Goal: Feedback & Contribution: Submit feedback/report problem

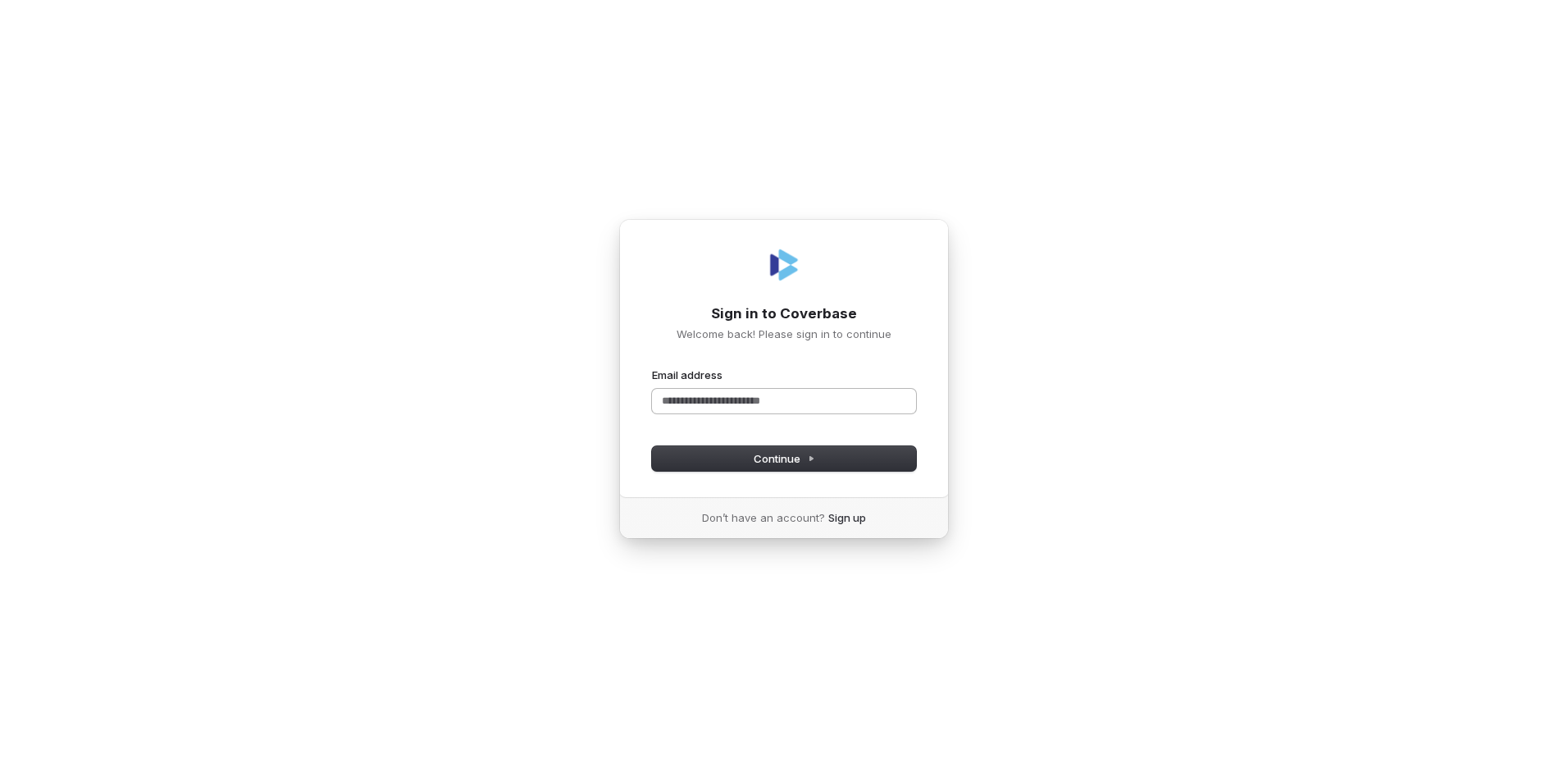
click at [775, 412] on input "Email address" at bounding box center [784, 401] width 264 height 25
click at [652, 368] on button "submit" at bounding box center [652, 368] width 0 height 0
type input "**********"
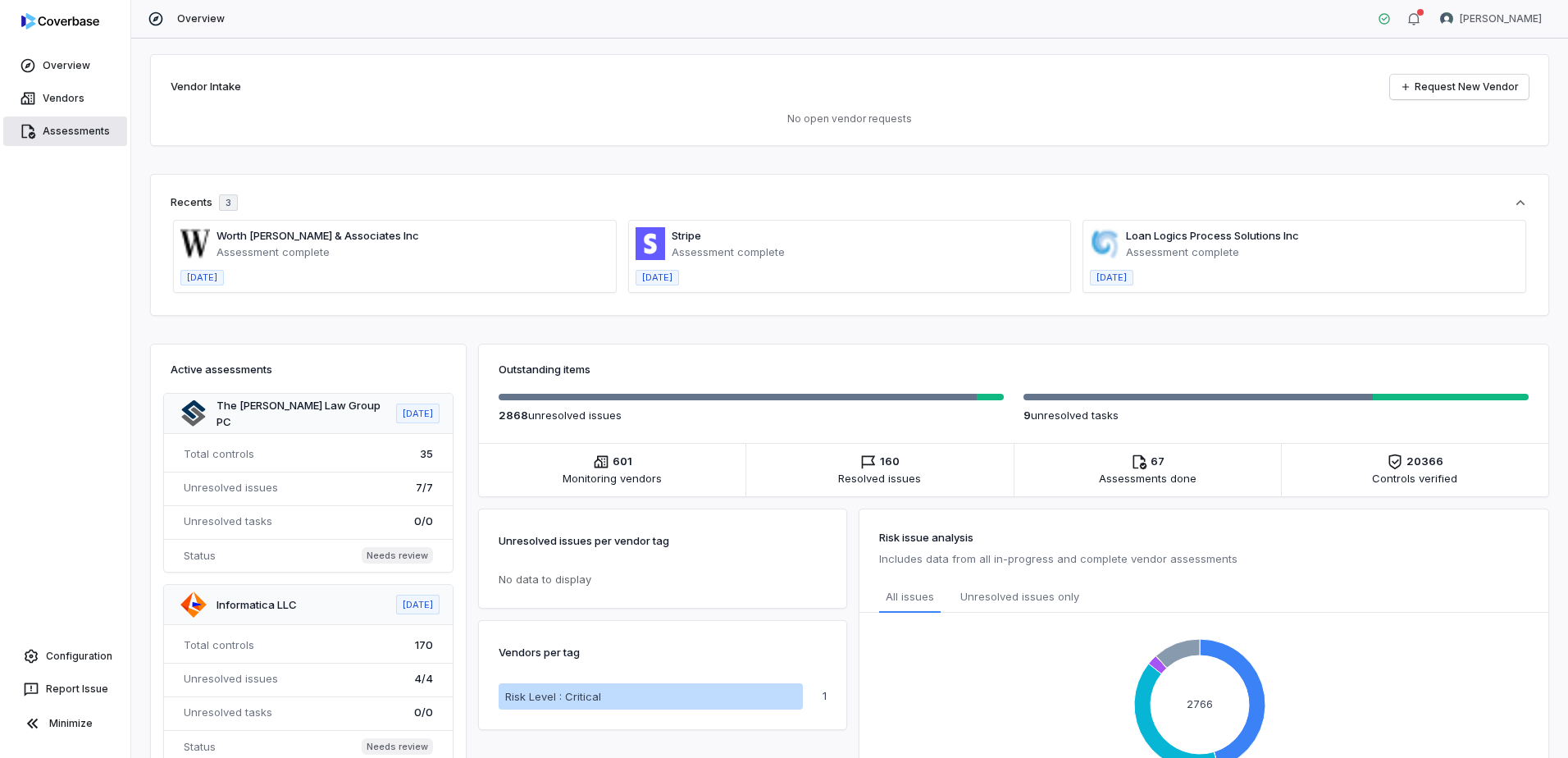
click at [69, 130] on link "Assessments" at bounding box center [65, 130] width 124 height 30
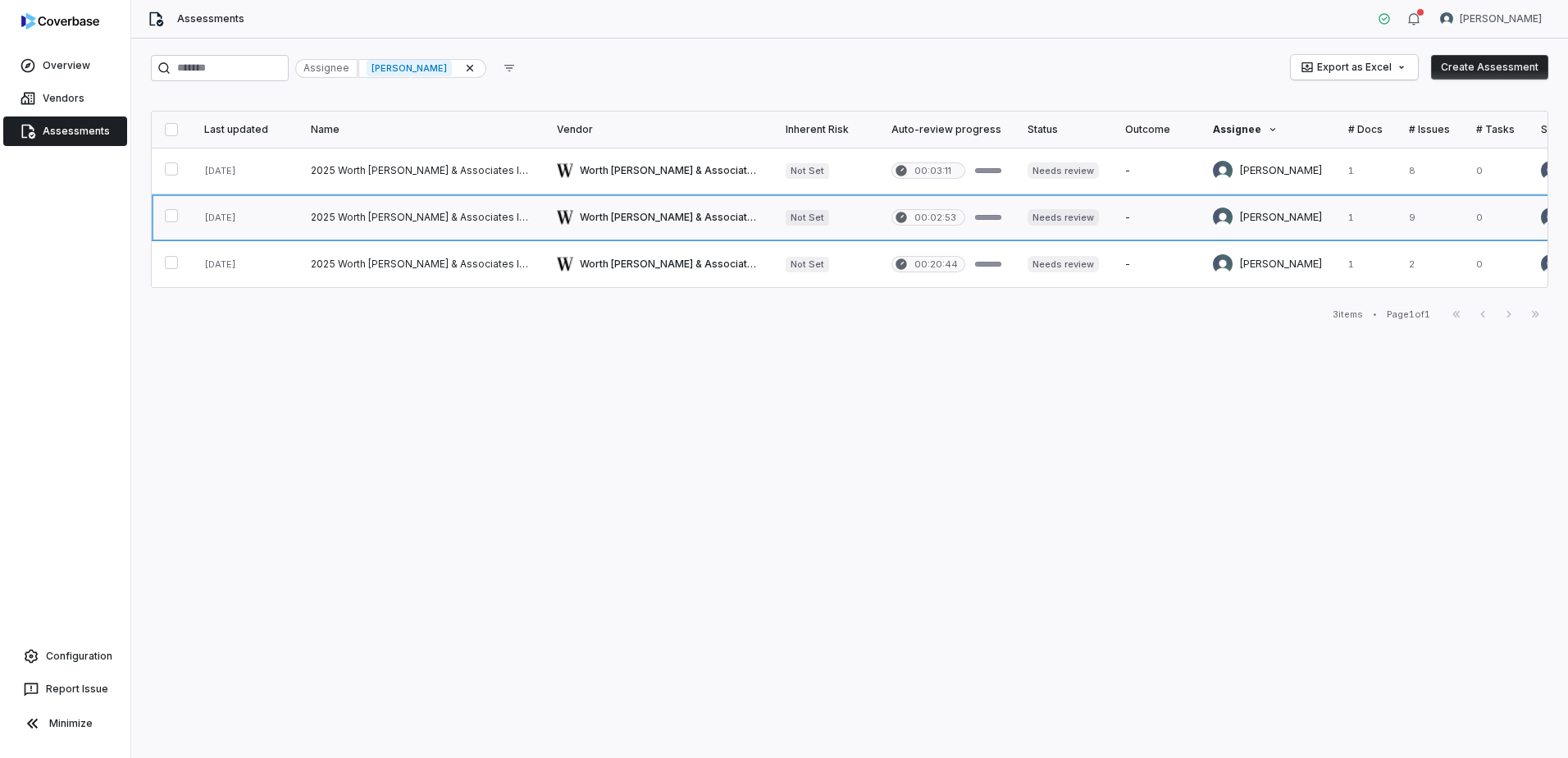
click at [337, 210] on link at bounding box center [420, 217] width 246 height 46
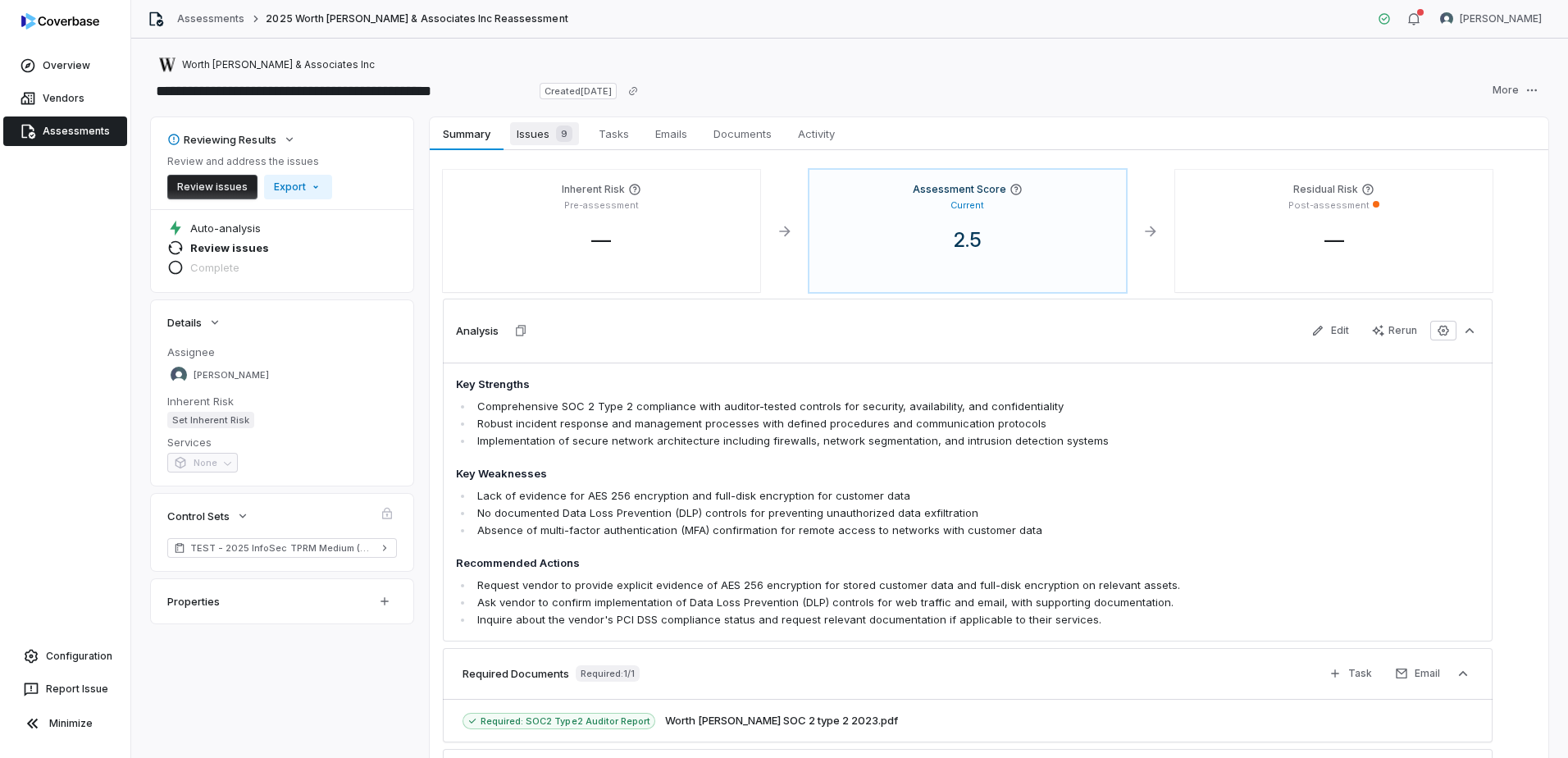
click at [540, 141] on span "Issues 9" at bounding box center [544, 133] width 69 height 23
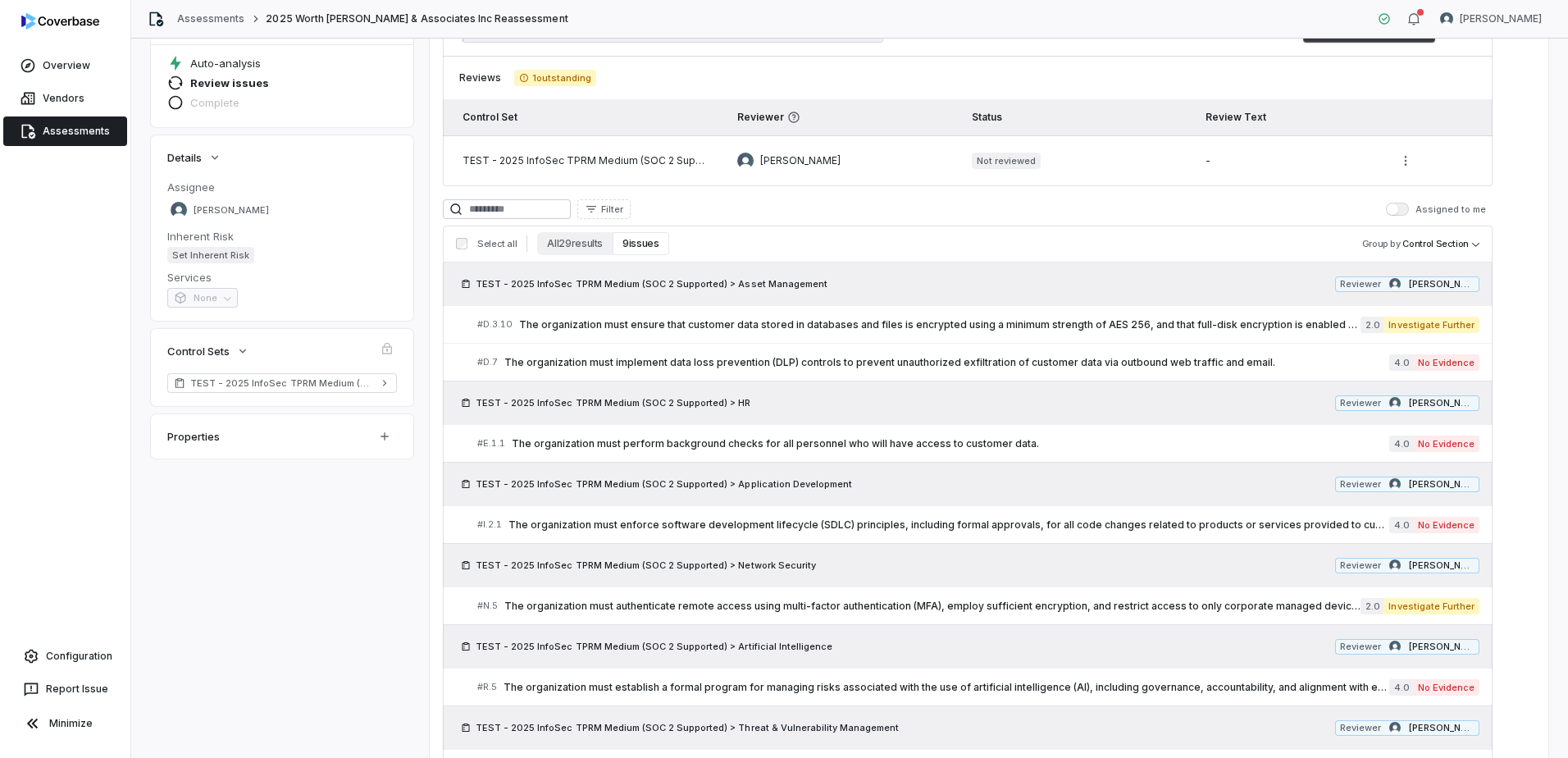
scroll to position [82, 0]
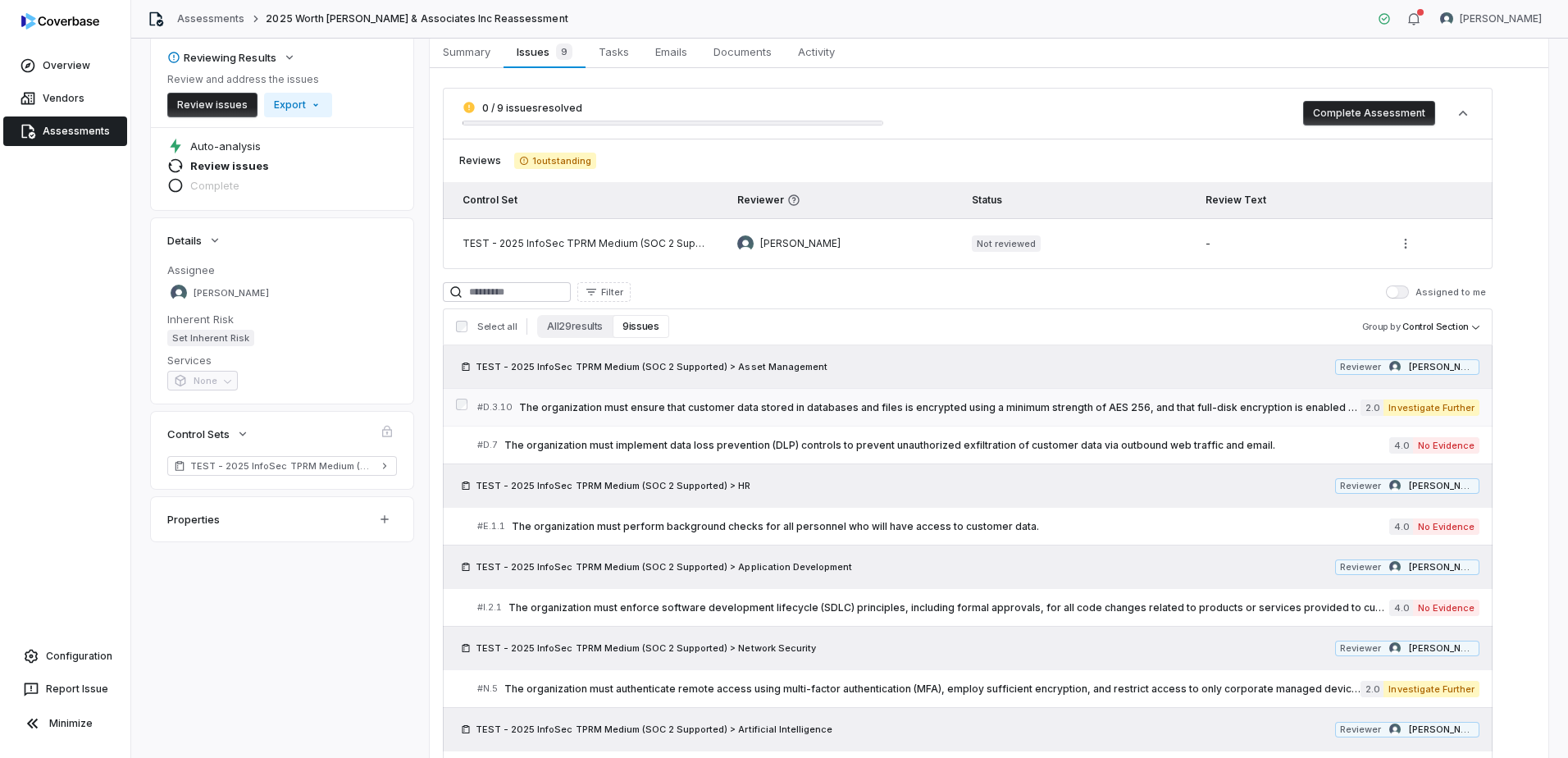
click at [690, 402] on span "The organization must ensure that customer data stored in databases and files i…" at bounding box center [939, 407] width 841 height 13
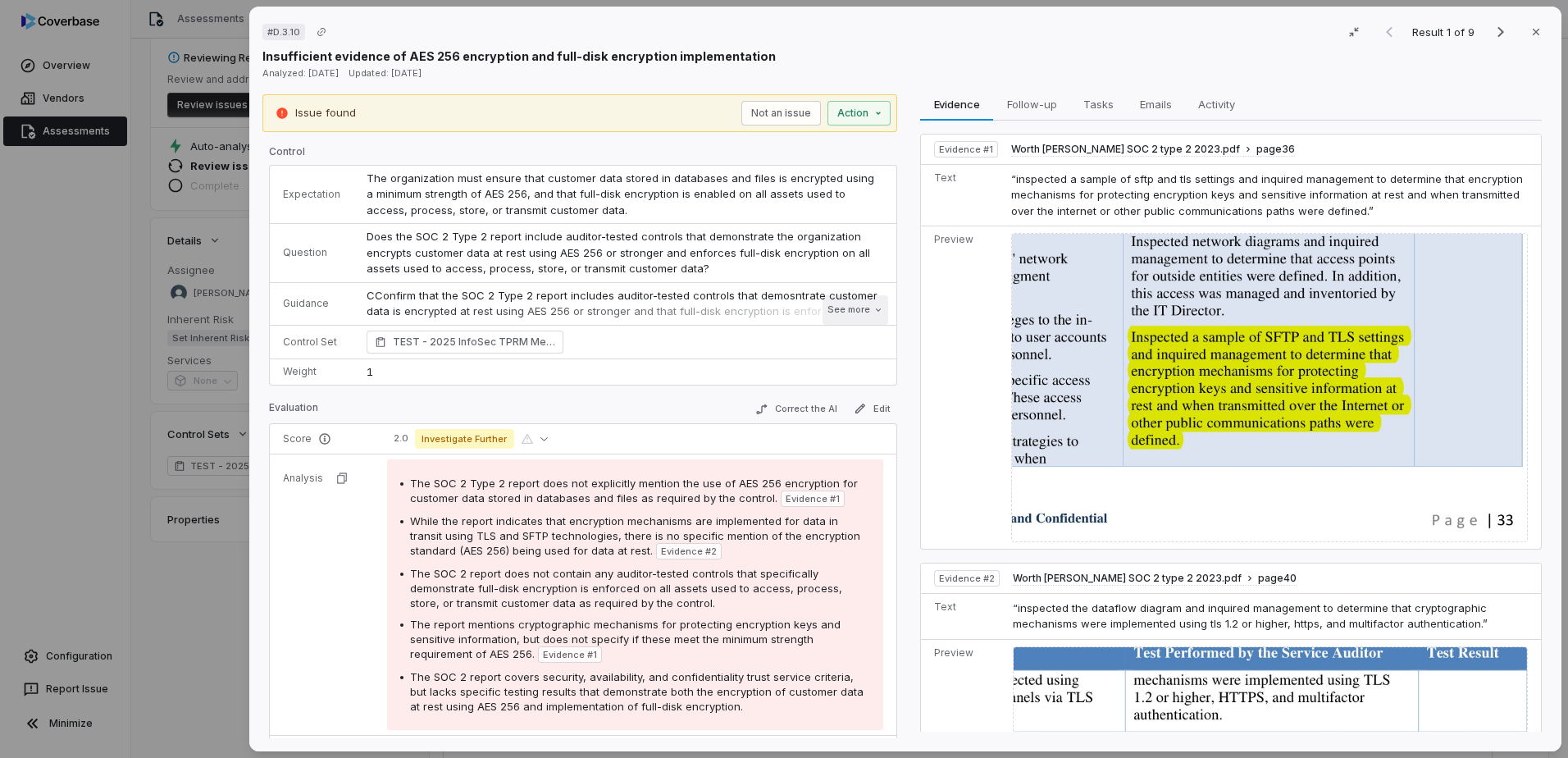
click at [855, 311] on button "See more" at bounding box center [855, 310] width 65 height 30
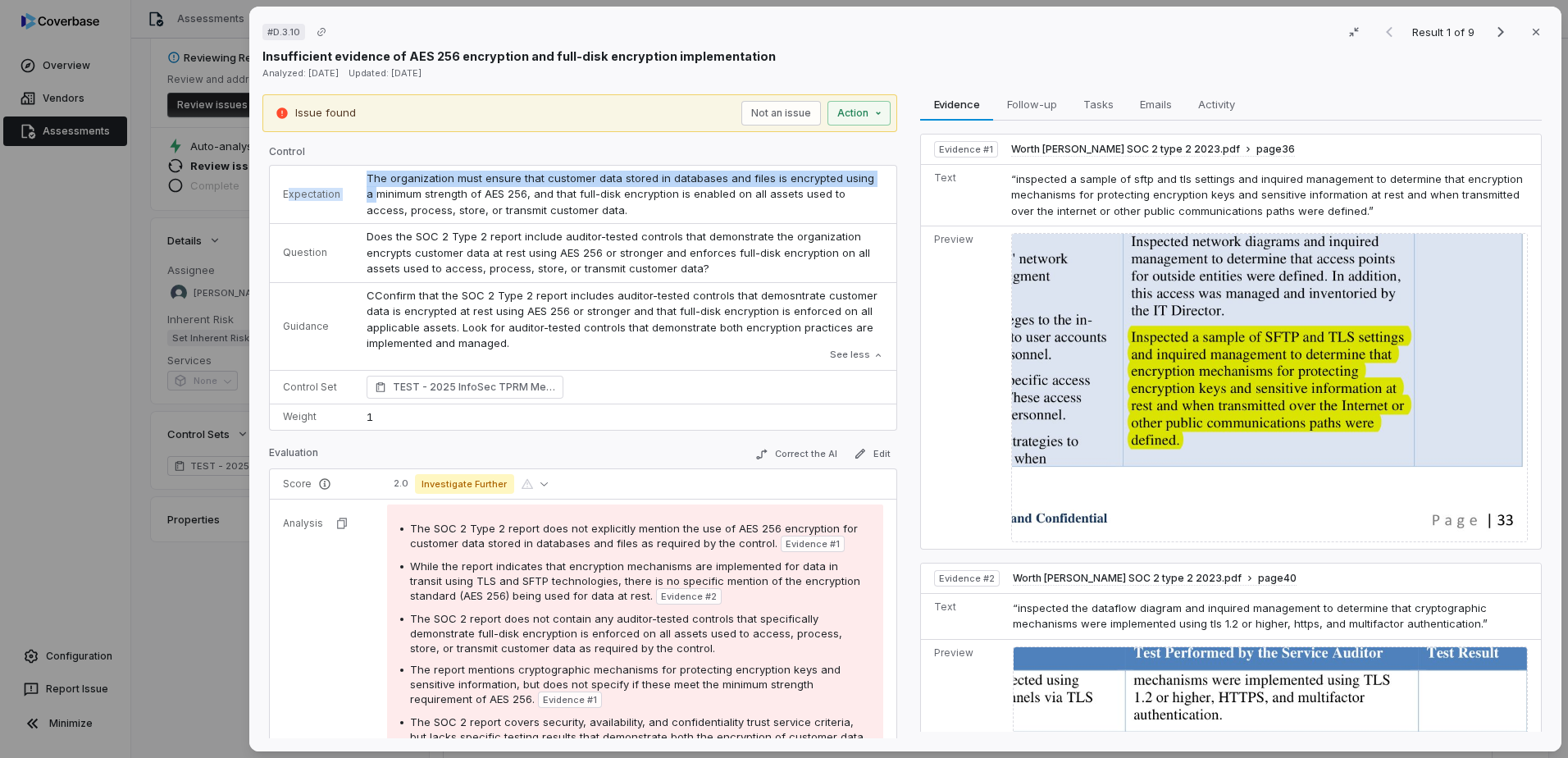
drag, startPoint x: 287, startPoint y: 191, endPoint x: 364, endPoint y: 196, distance: 77.2
click at [364, 196] on tr "Expectation The organization must ensure that customer data stored in databases…" at bounding box center [584, 195] width 627 height 58
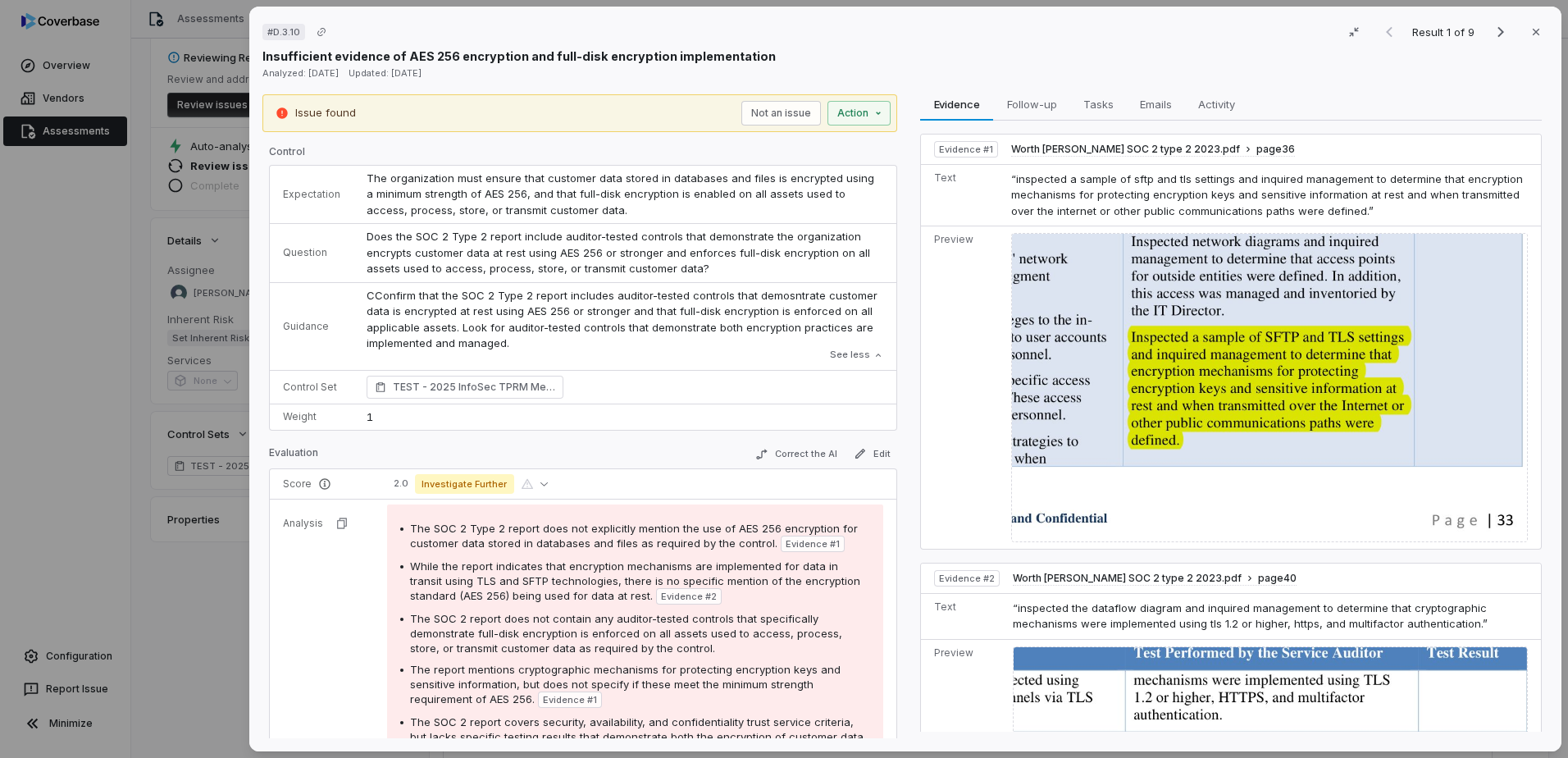
drag, startPoint x: 364, startPoint y: 196, endPoint x: 260, endPoint y: 186, distance: 104.5
click at [260, 183] on div "# D.3.10 Result 1 of 9 Close Insufficient evidence of AES 256 encryption and fu…" at bounding box center [905, 379] width 1312 height 744
drag, startPoint x: 286, startPoint y: 247, endPoint x: 317, endPoint y: 251, distance: 31.3
click at [317, 251] on p "Question" at bounding box center [312, 252] width 58 height 13
drag, startPoint x: 317, startPoint y: 251, endPoint x: 294, endPoint y: 323, distance: 75.6
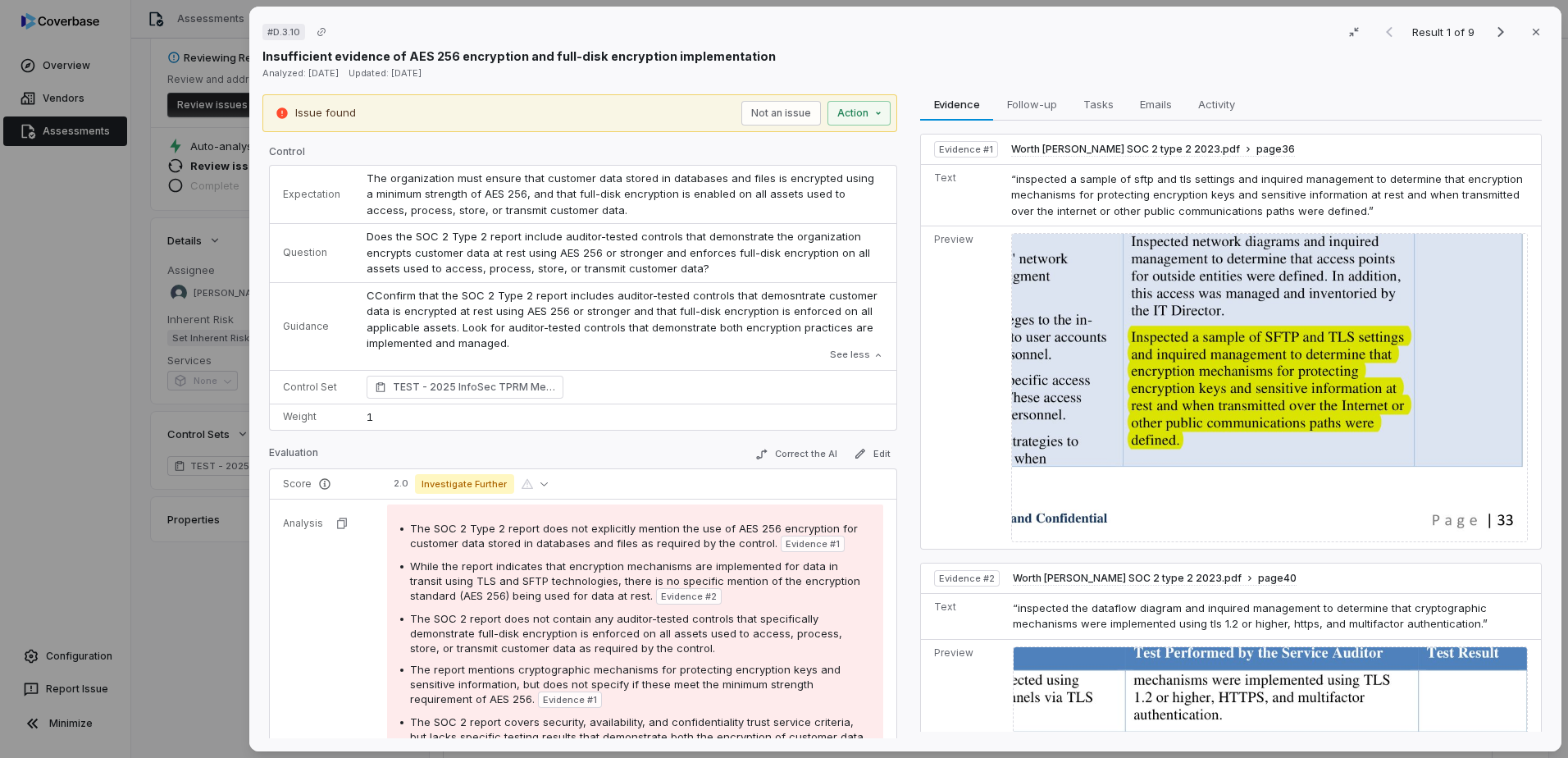
click at [295, 321] on p "Guidance" at bounding box center [312, 326] width 58 height 13
drag, startPoint x: 286, startPoint y: 323, endPoint x: 324, endPoint y: 324, distance: 38.0
click at [324, 324] on p "Guidance" at bounding box center [312, 326] width 58 height 13
click at [325, 323] on p "Guidance" at bounding box center [312, 326] width 58 height 13
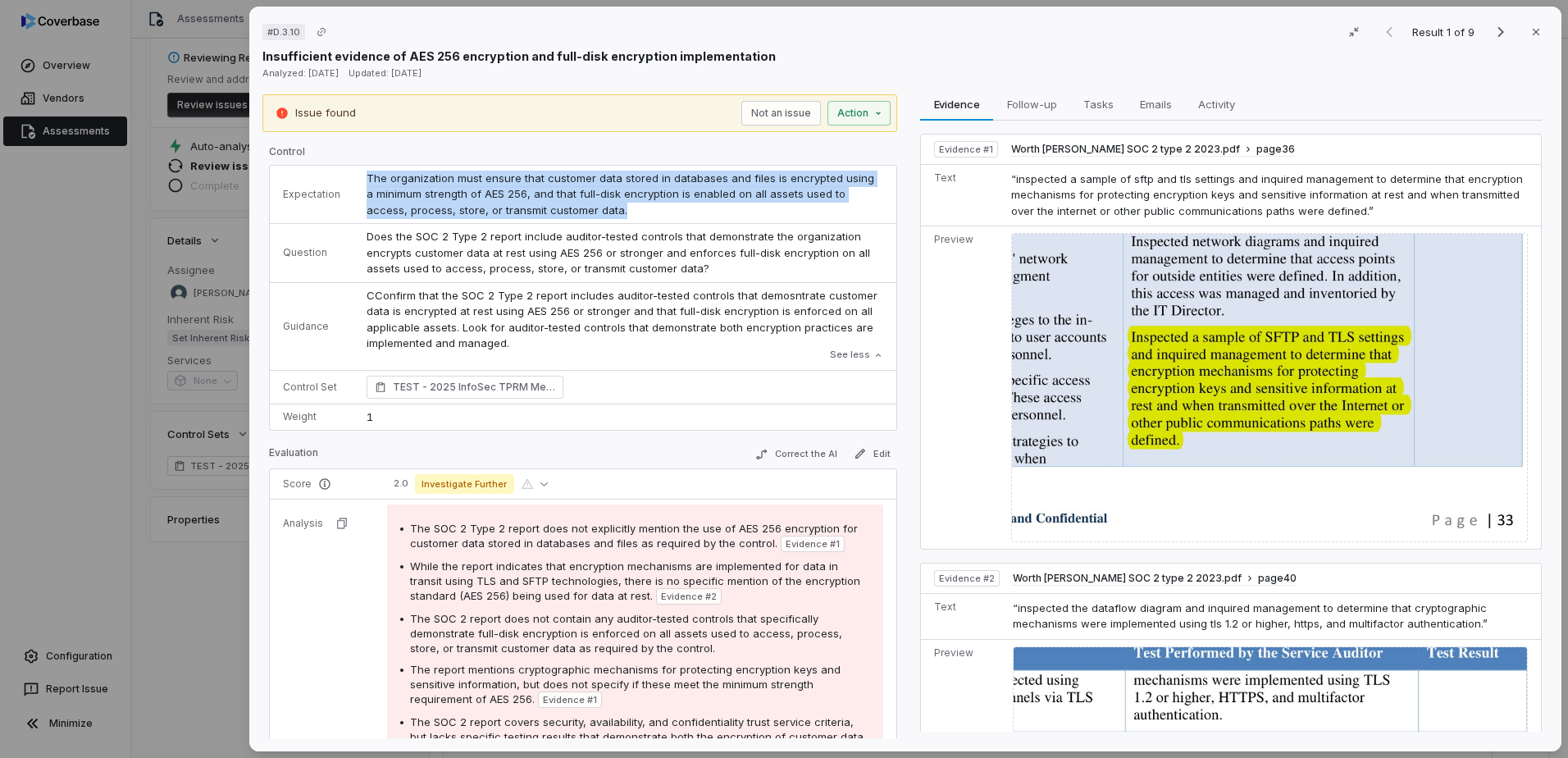
drag, startPoint x: 363, startPoint y: 174, endPoint x: 581, endPoint y: 211, distance: 221.1
click at [581, 211] on td "The organization must ensure that customer data stored in databases and files i…" at bounding box center [624, 195] width 543 height 58
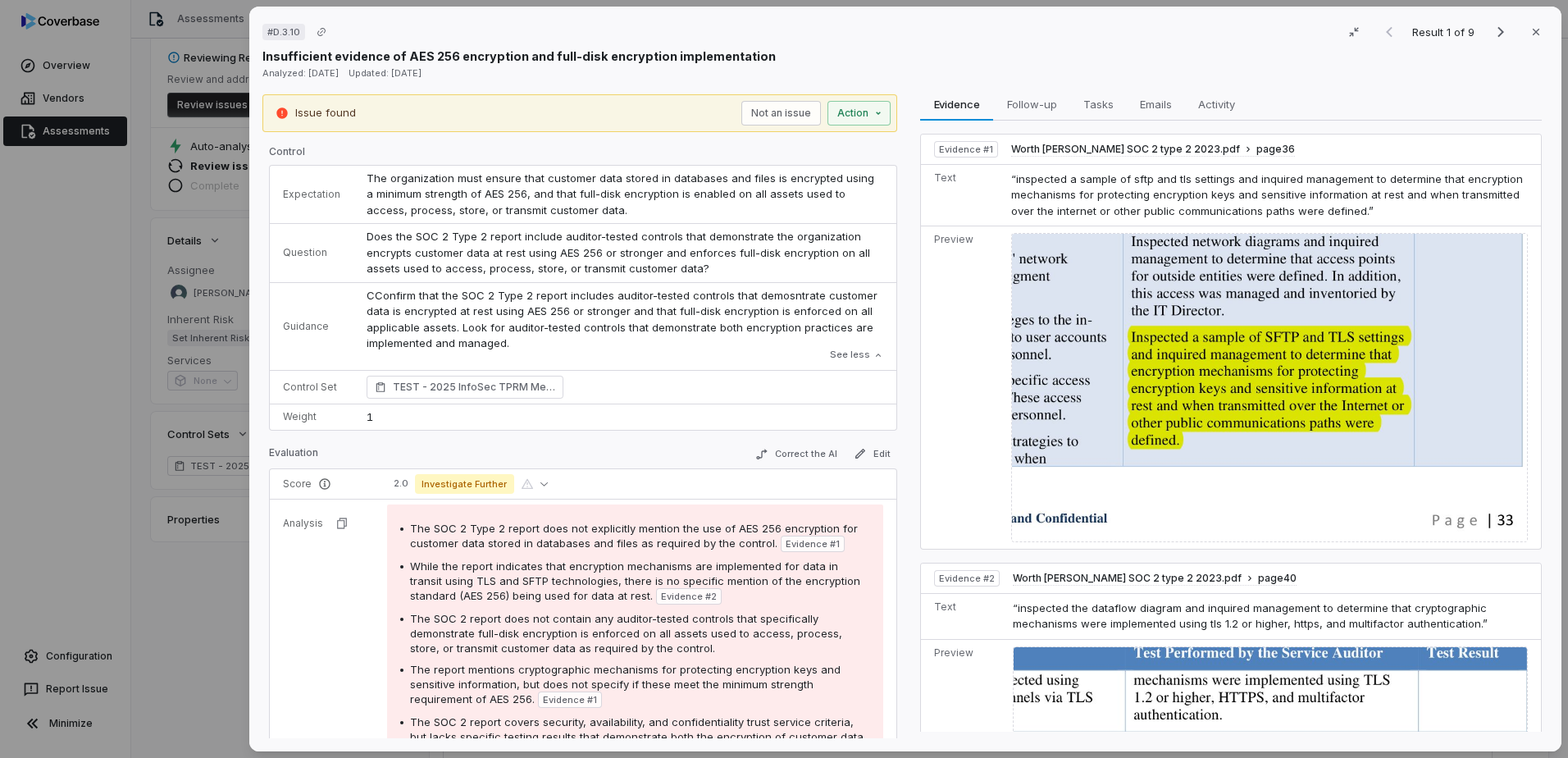
click at [413, 251] on span "Does the SOC 2 Type 2 report include auditor-tested controls that demonstrate t…" at bounding box center [620, 252] width 507 height 45
click at [443, 307] on p "CConfirm that the SOC 2 Type 2 report includes auditor-tested controls that dem…" at bounding box center [625, 320] width 517 height 64
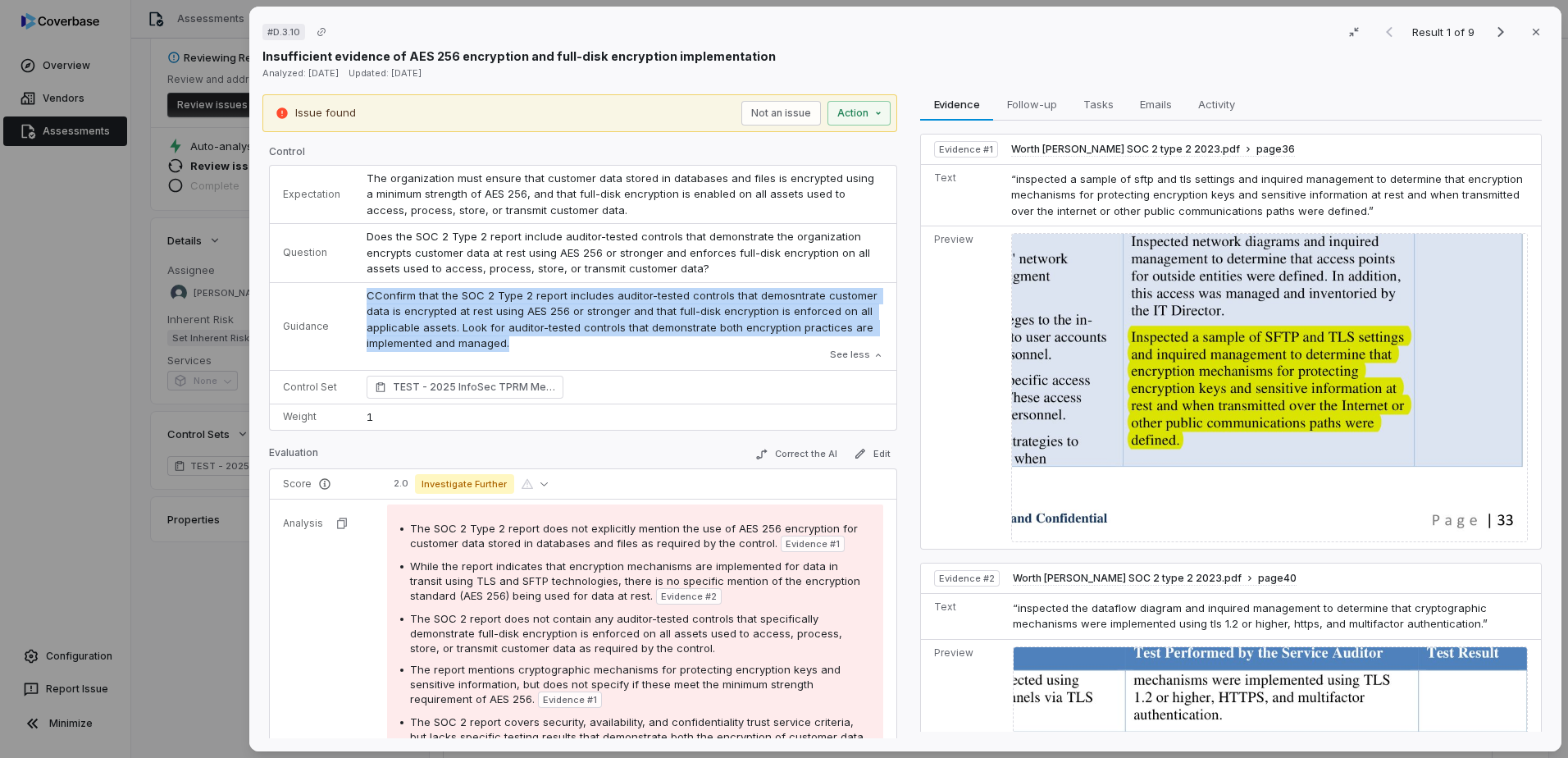
drag, startPoint x: 363, startPoint y: 294, endPoint x: 514, endPoint y: 344, distance: 159.1
click at [514, 344] on p "CConfirm that the SOC 2 Type 2 report includes auditor-tested controls that dem…" at bounding box center [625, 320] width 517 height 64
drag, startPoint x: 514, startPoint y: 344, endPoint x: 664, endPoint y: 345, distance: 150.0
click at [664, 345] on p "CConfirm that the SOC 2 Type 2 report includes auditor-tested controls that dem…" at bounding box center [625, 320] width 517 height 64
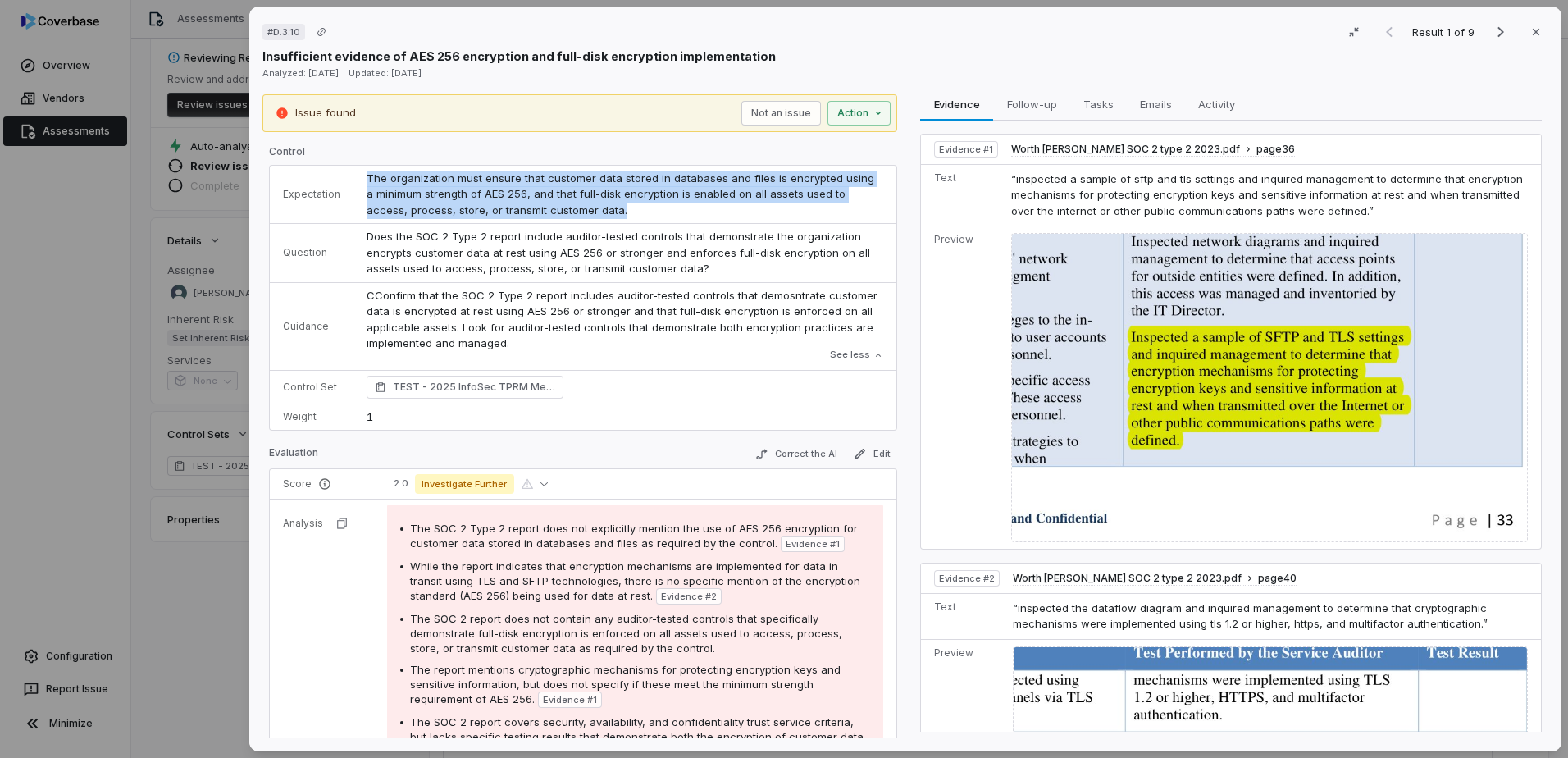
drag, startPoint x: 367, startPoint y: 180, endPoint x: 573, endPoint y: 210, distance: 208.2
click at [573, 210] on span "The organization must ensure that customer data stored in databases and files i…" at bounding box center [622, 193] width 511 height 45
drag, startPoint x: 573, startPoint y: 210, endPoint x: 603, endPoint y: 217, distance: 30.8
click at [603, 217] on td "The organization must ensure that customer data stored in databases and files i…" at bounding box center [624, 195] width 543 height 58
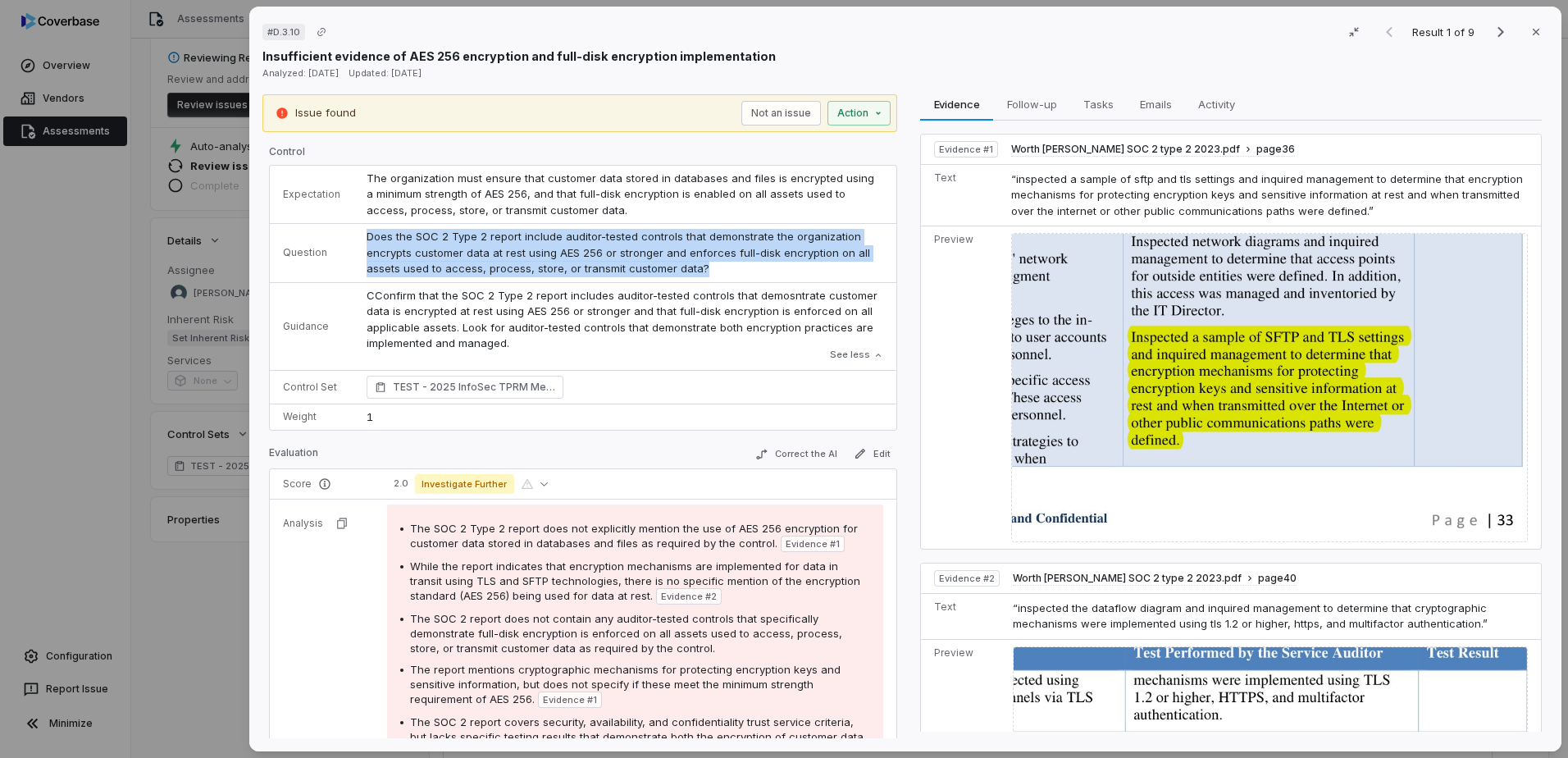
drag, startPoint x: 368, startPoint y: 233, endPoint x: 703, endPoint y: 276, distance: 337.7
click at [703, 276] on td "Does the SOC 2 Type 2 report include auditor-tested controls that demonstrate t…" at bounding box center [624, 253] width 543 height 59
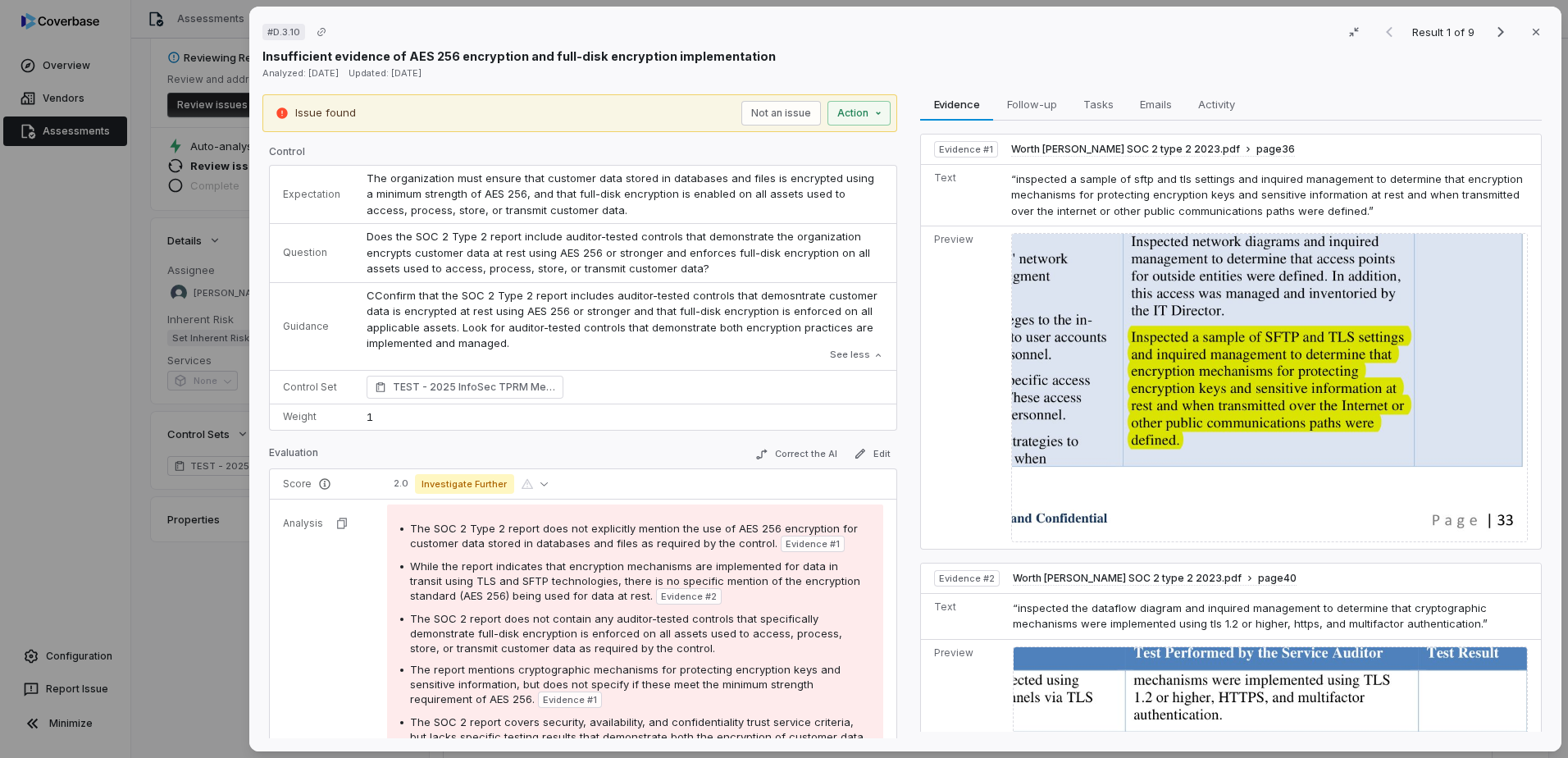
click at [469, 314] on p "CConfirm that the SOC 2 Type 2 report includes auditor-tested controls that dem…" at bounding box center [625, 320] width 517 height 64
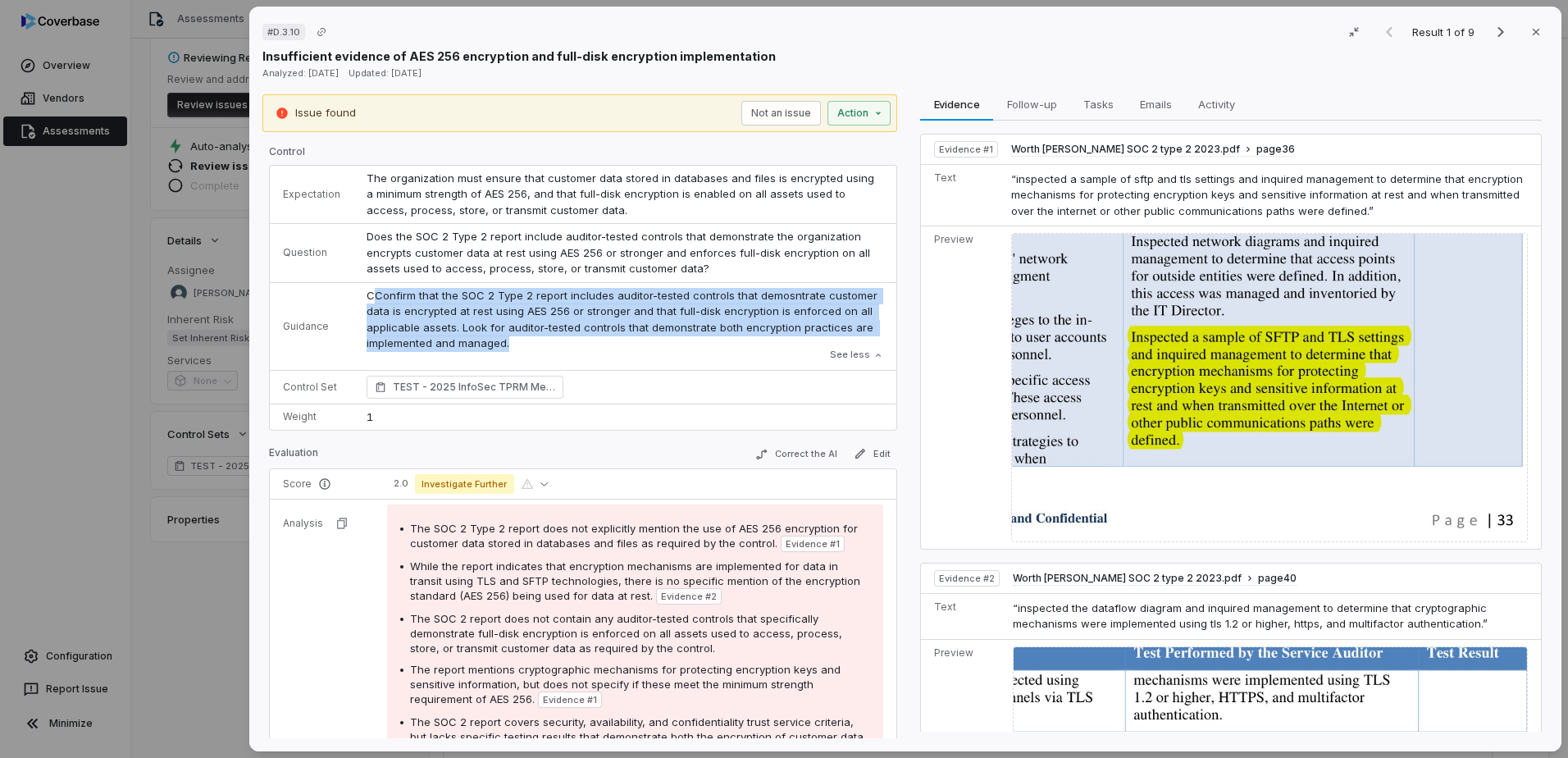
drag, startPoint x: 370, startPoint y: 295, endPoint x: 538, endPoint y: 337, distance: 173.2
click at [538, 337] on p "CConfirm that the SOC 2 Type 2 report includes auditor-tested controls that dem…" at bounding box center [625, 320] width 517 height 64
click at [1530, 29] on icon "button" at bounding box center [1536, 31] width 13 height 13
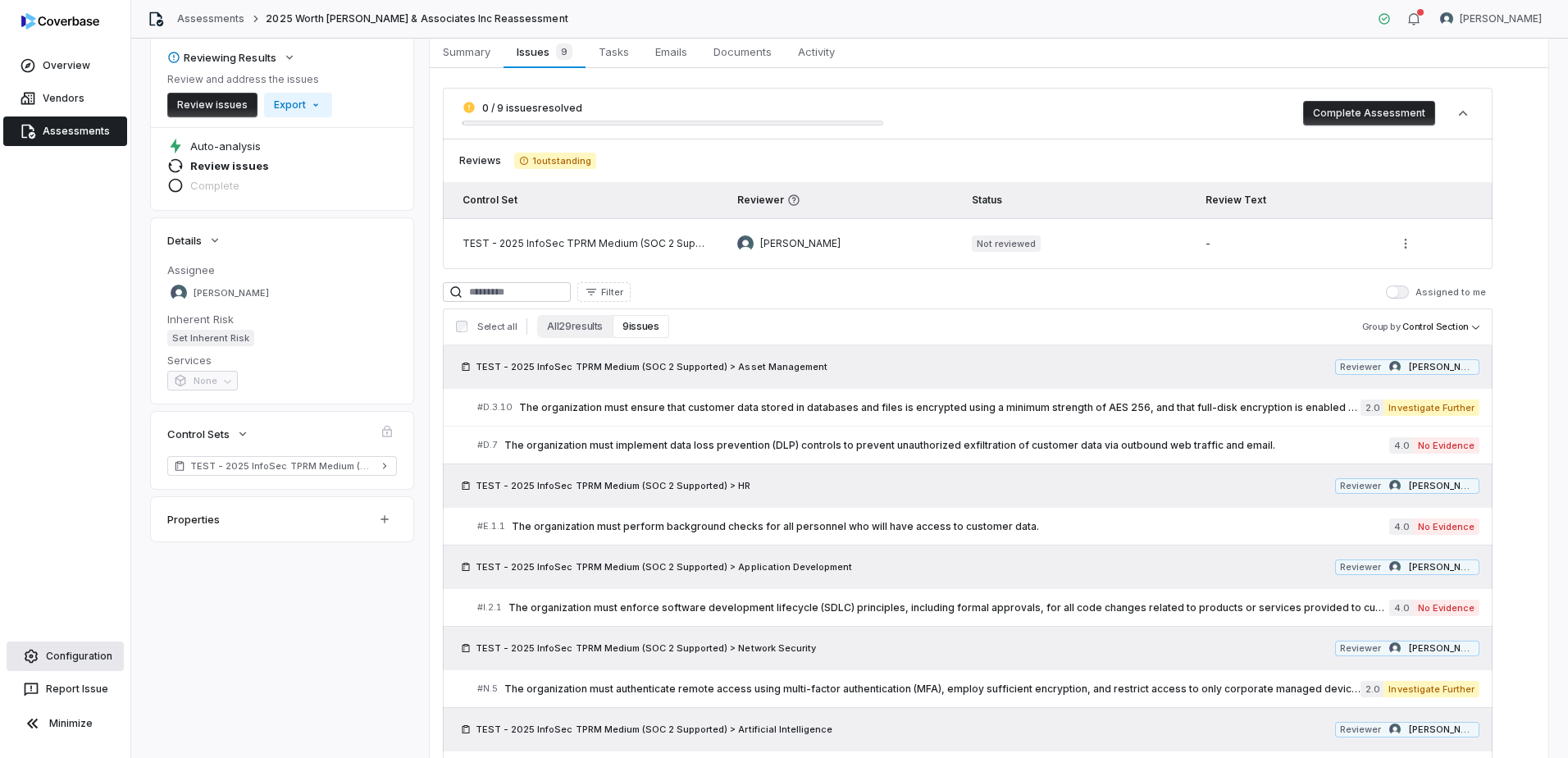
click at [72, 652] on link "Configuration" at bounding box center [65, 656] width 117 height 30
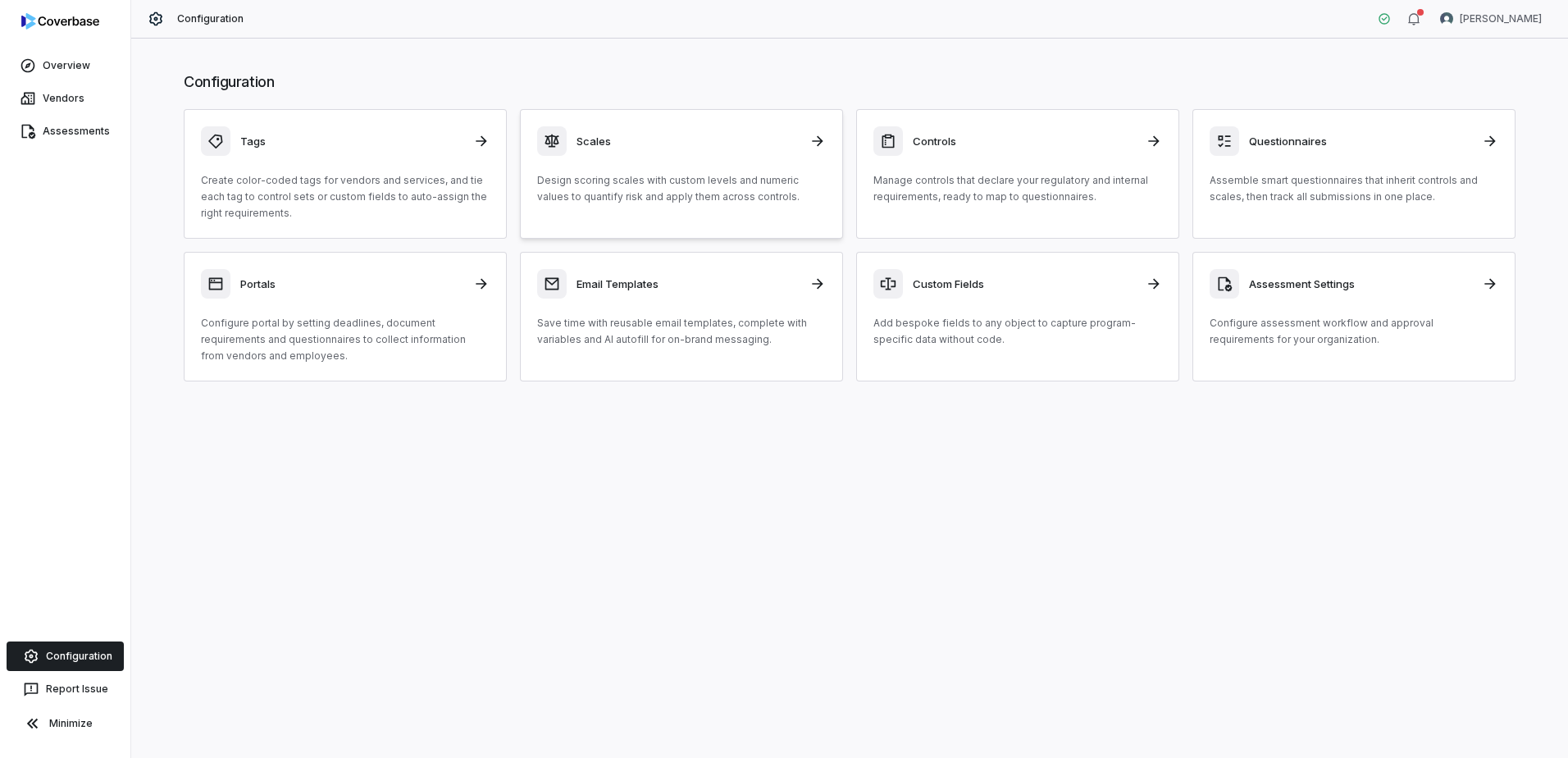
click at [673, 153] on div "Scales" at bounding box center [681, 141] width 289 height 30
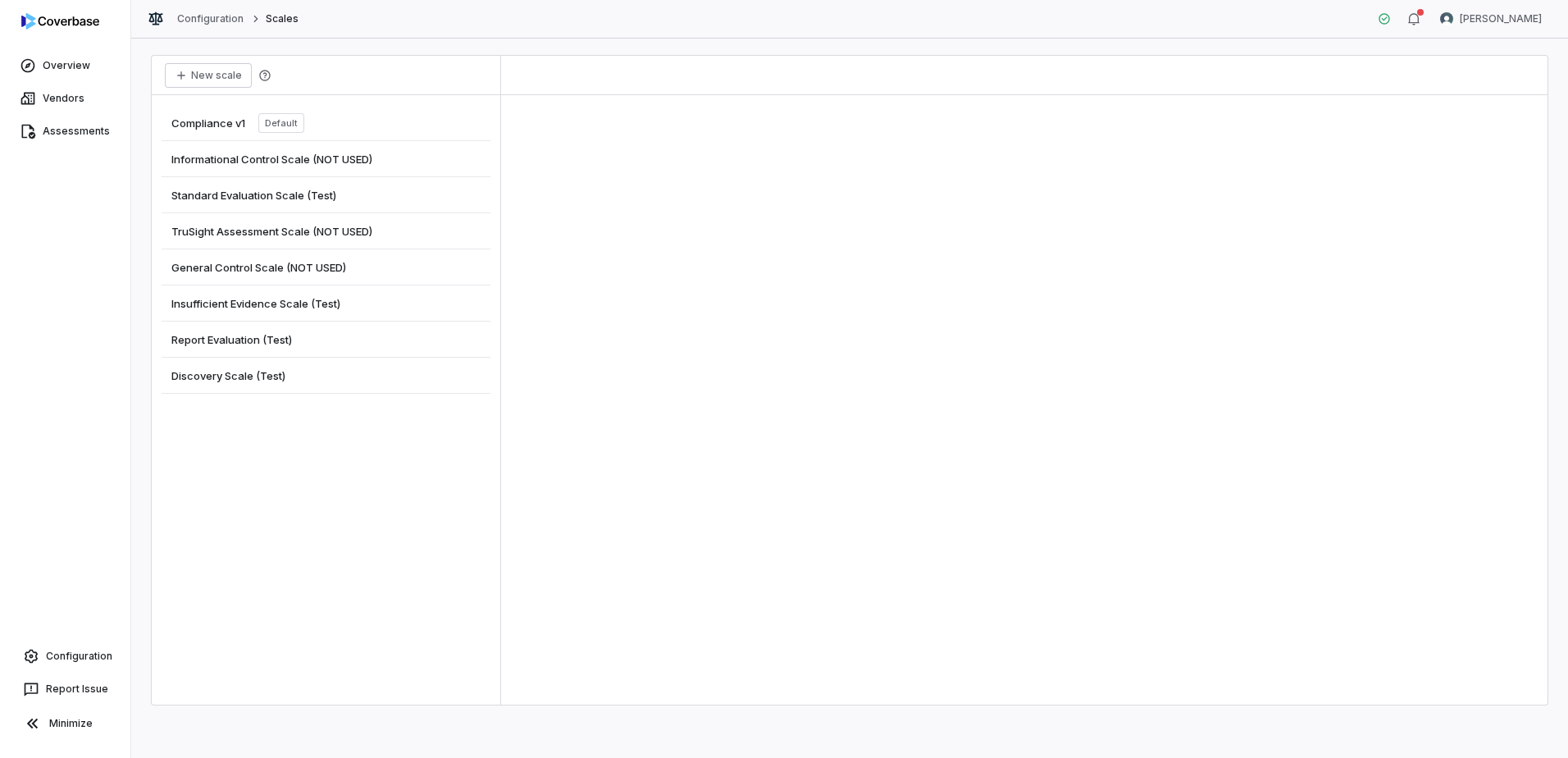
click at [285, 186] on div "Standard Evaluation Scale (Test)" at bounding box center [326, 195] width 329 height 36
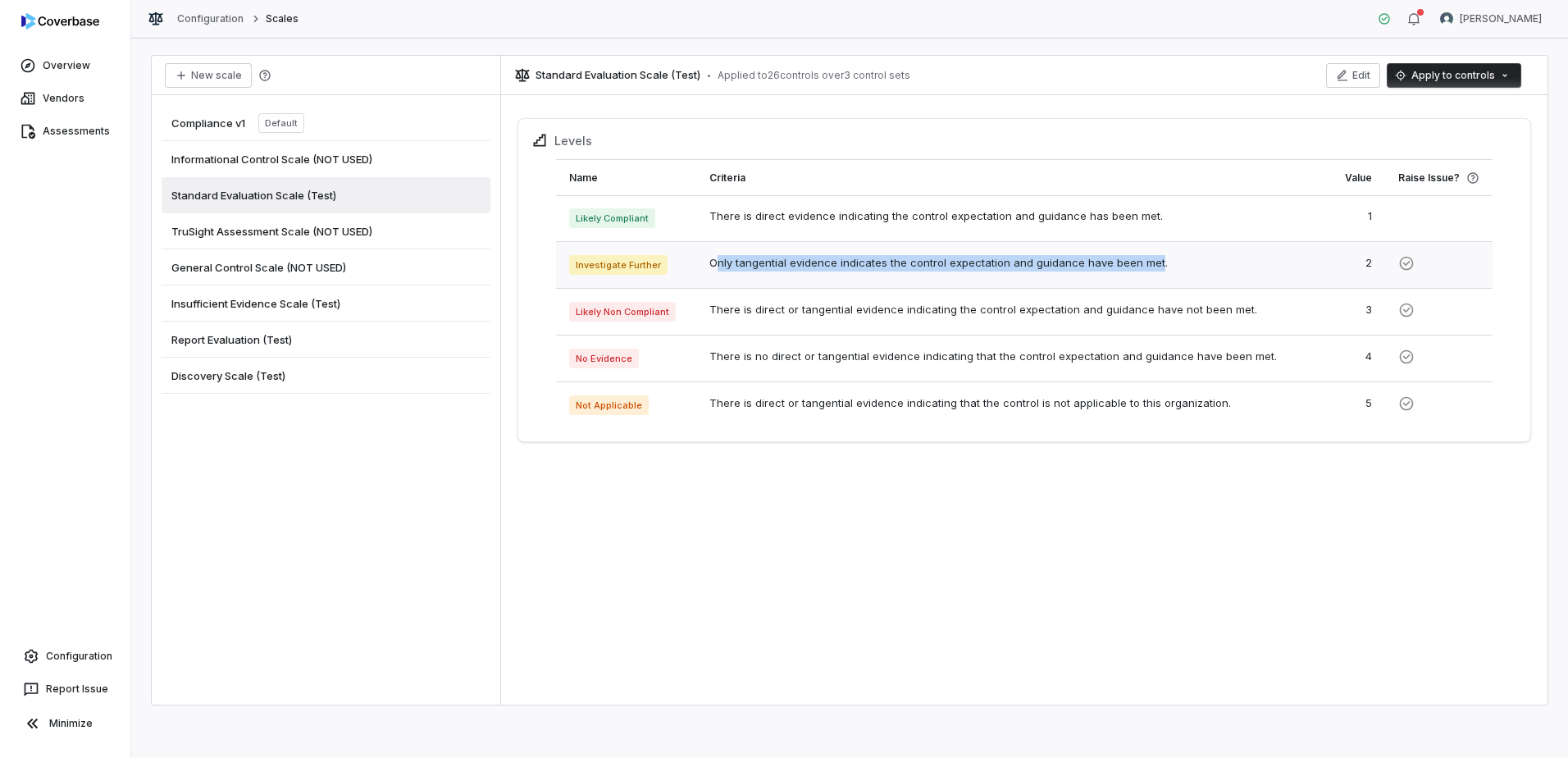
drag, startPoint x: 713, startPoint y: 264, endPoint x: 1151, endPoint y: 265, distance: 438.0
click at [1151, 265] on td "Only tangential evidence indicates the control expectation and guidance have be…" at bounding box center [995, 265] width 596 height 47
click at [640, 266] on span "Investigate Further" at bounding box center [618, 264] width 99 height 19
click at [868, 506] on div "Levels Name Criteria Value Raise Issue? Likely Compliant There is direct eviden…" at bounding box center [1024, 403] width 1046 height 603
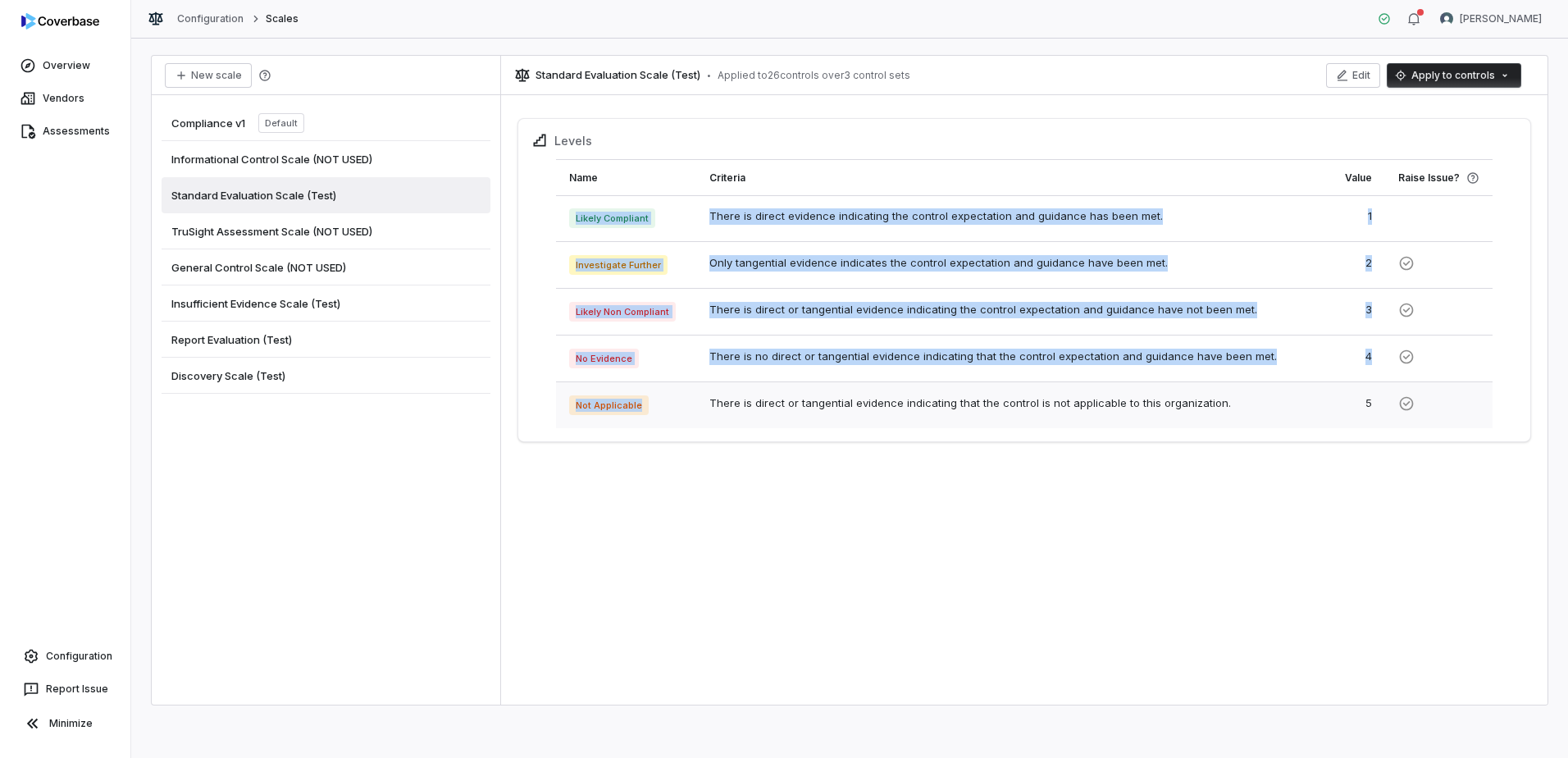
drag, startPoint x: 576, startPoint y: 213, endPoint x: 667, endPoint y: 404, distance: 211.6
click at [667, 404] on tbody "Likely Compliant There is direct evidence indicating the control expectation an…" at bounding box center [1024, 311] width 937 height 233
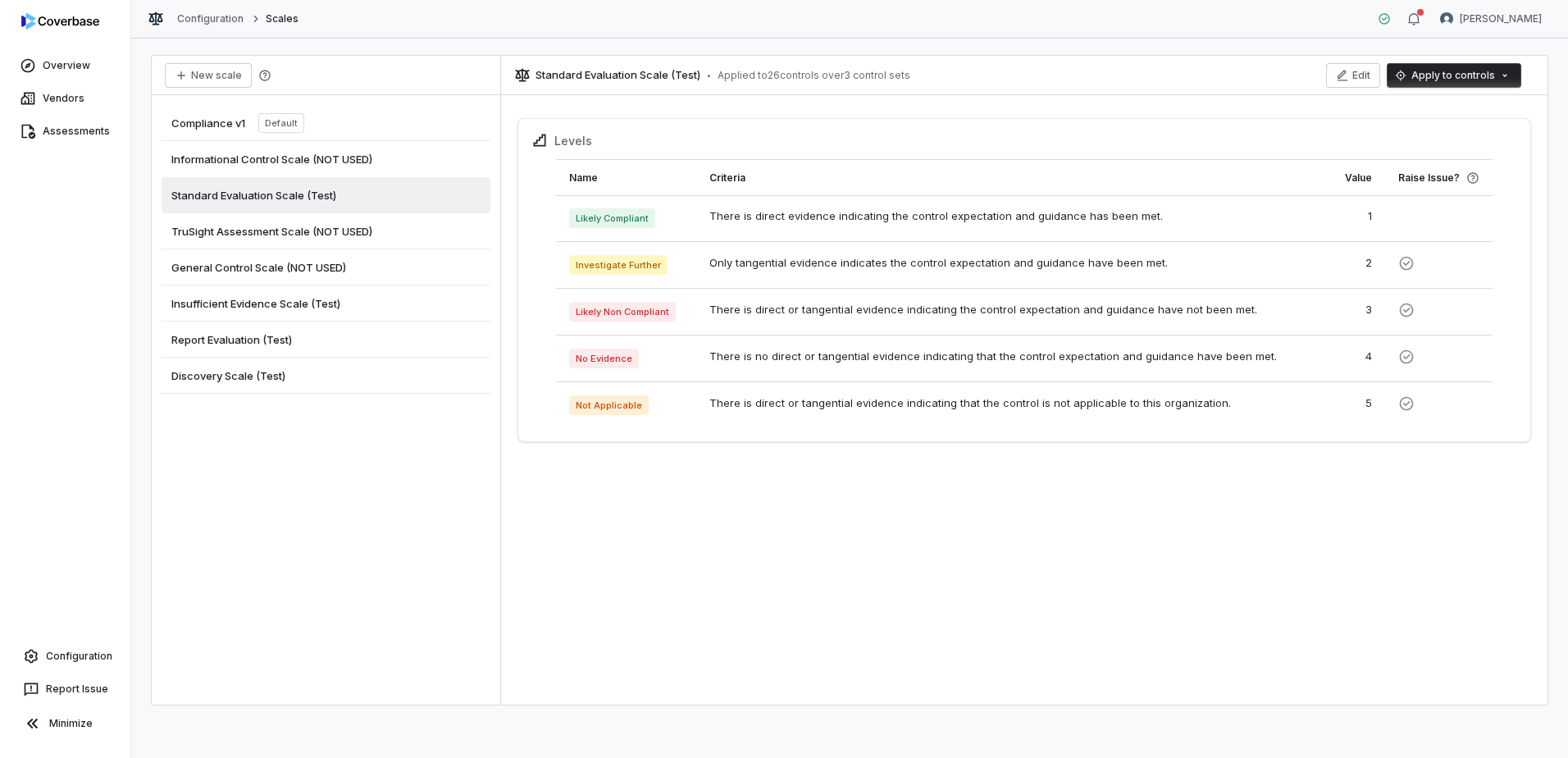
drag, startPoint x: 667, startPoint y: 404, endPoint x: 660, endPoint y: 439, distance: 35.7
click at [673, 482] on div "Levels Name Criteria Value Raise Issue? Likely Compliant There is direct eviden…" at bounding box center [1024, 403] width 1046 height 603
click at [83, 66] on link "Overview" at bounding box center [65, 65] width 124 height 30
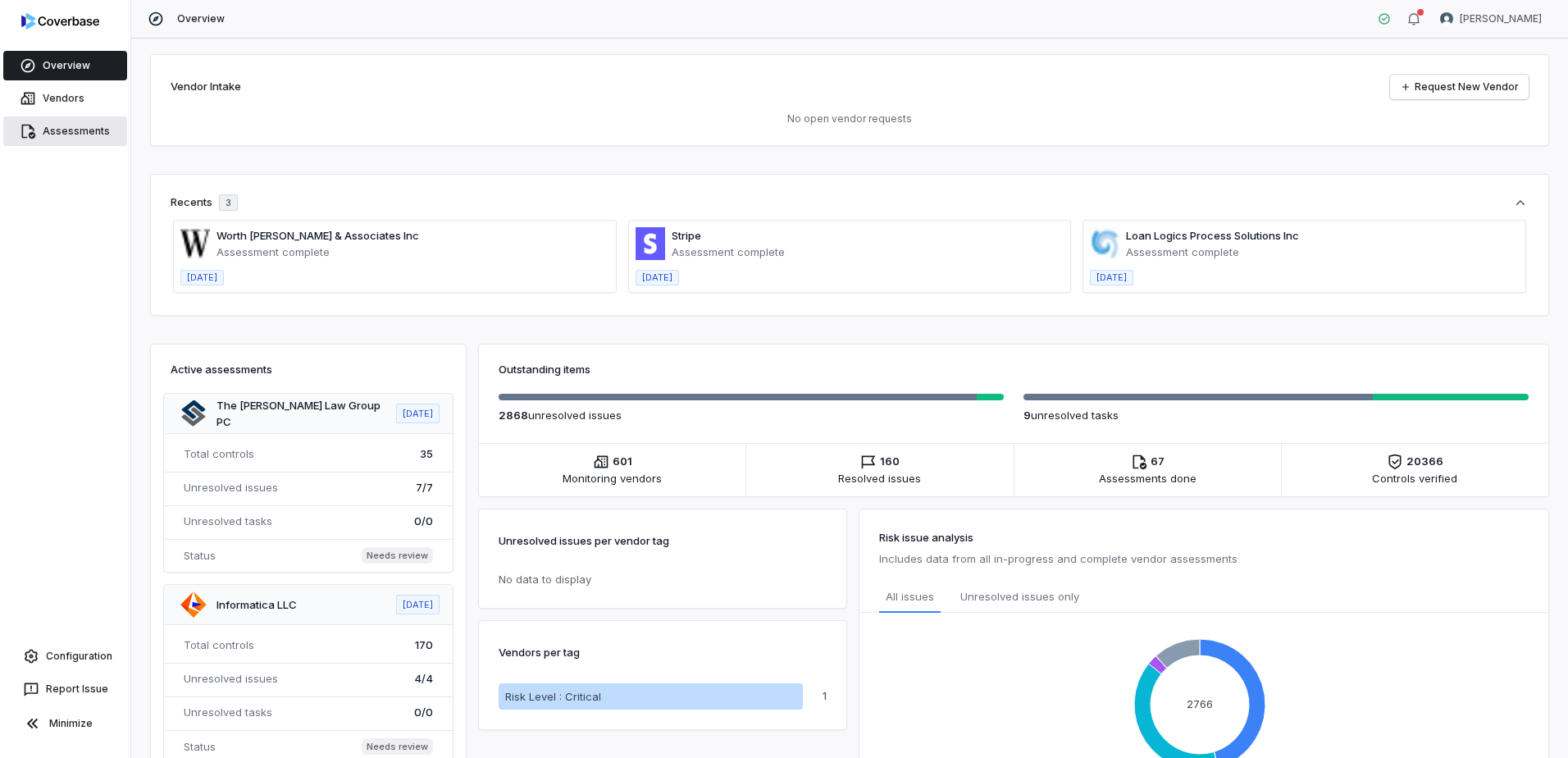
click at [74, 125] on link "Assessments" at bounding box center [65, 130] width 124 height 30
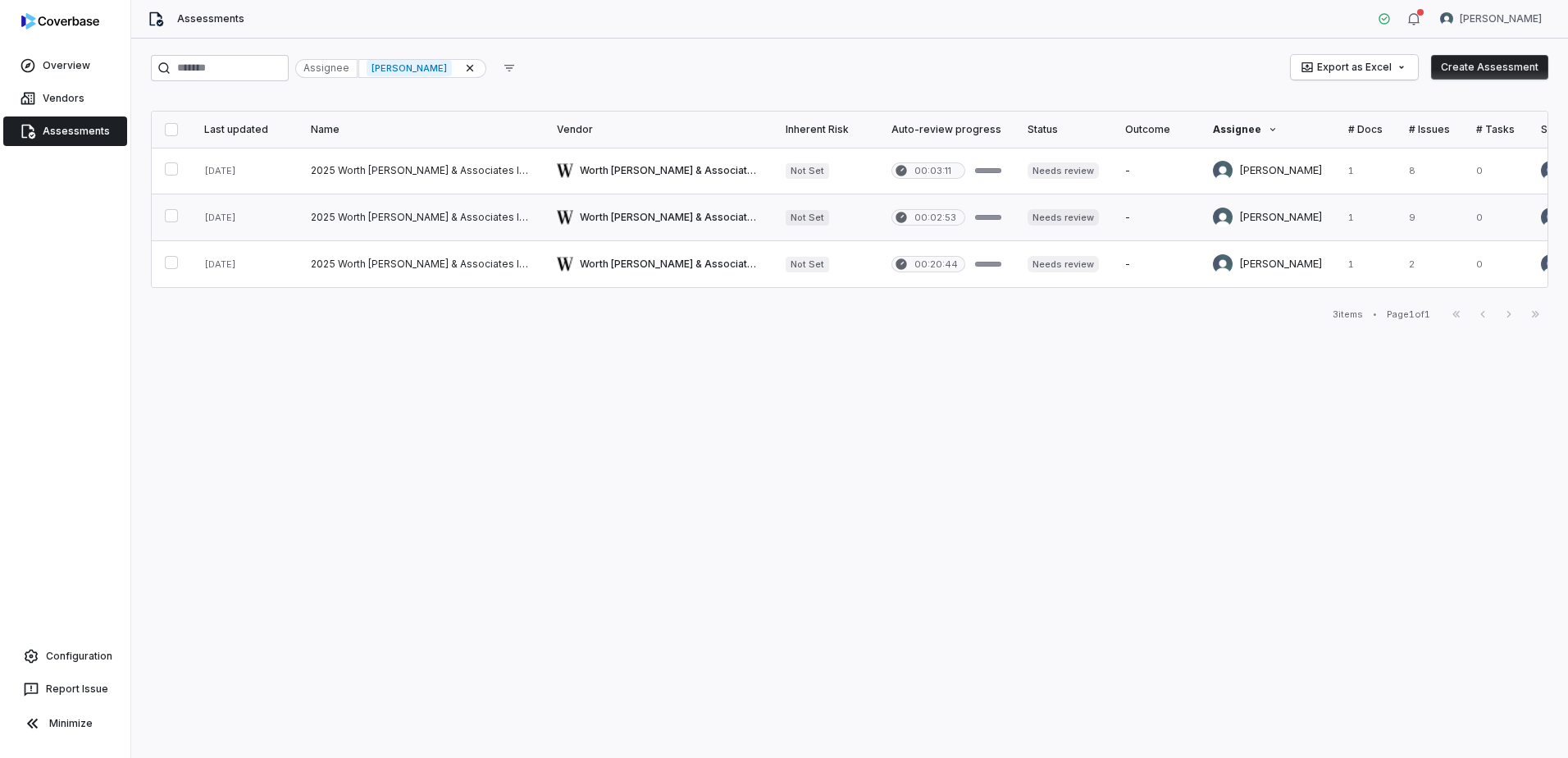
click at [401, 213] on link at bounding box center [420, 217] width 246 height 46
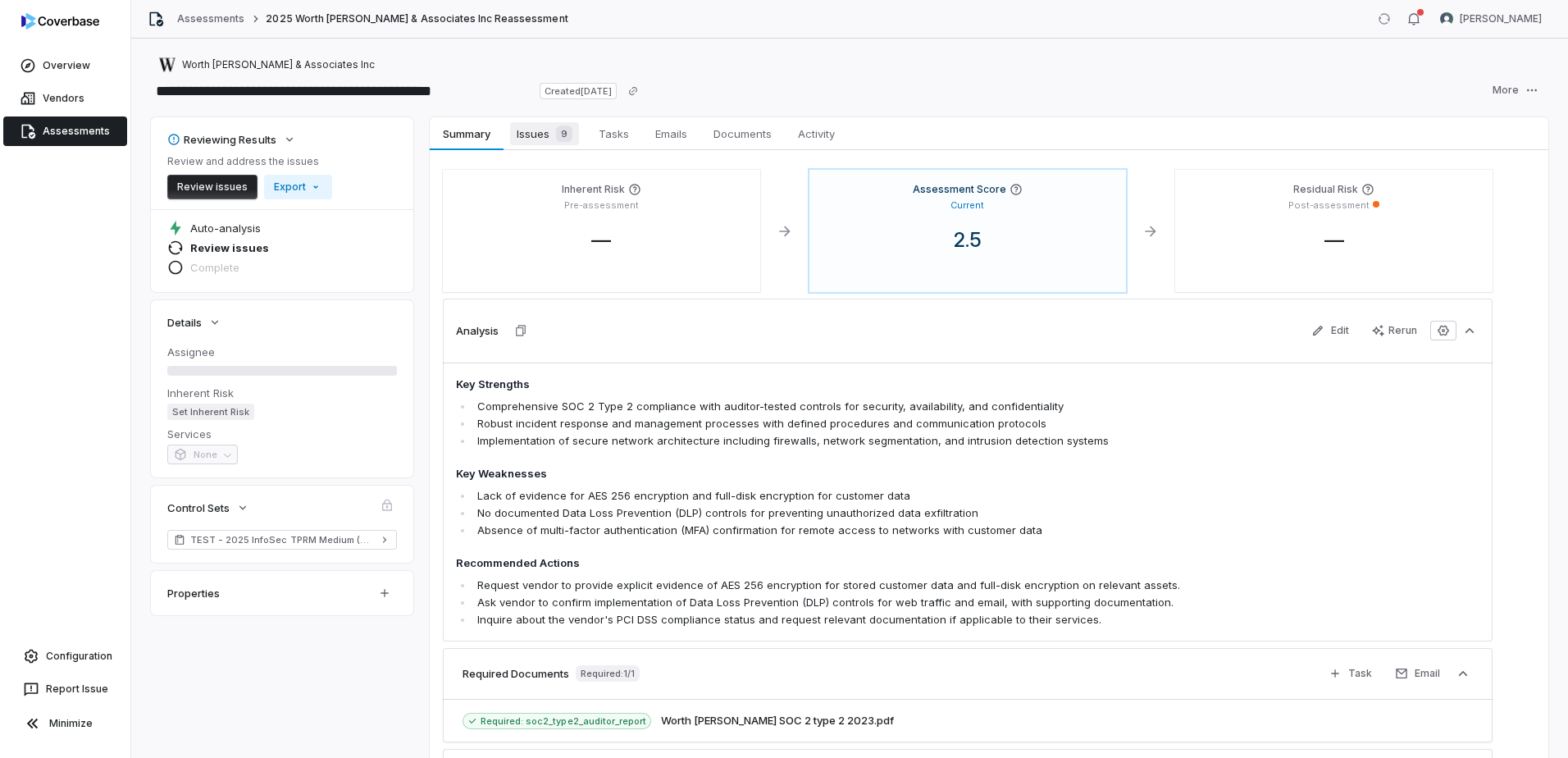
click at [544, 136] on span "Issues 9" at bounding box center [544, 133] width 69 height 23
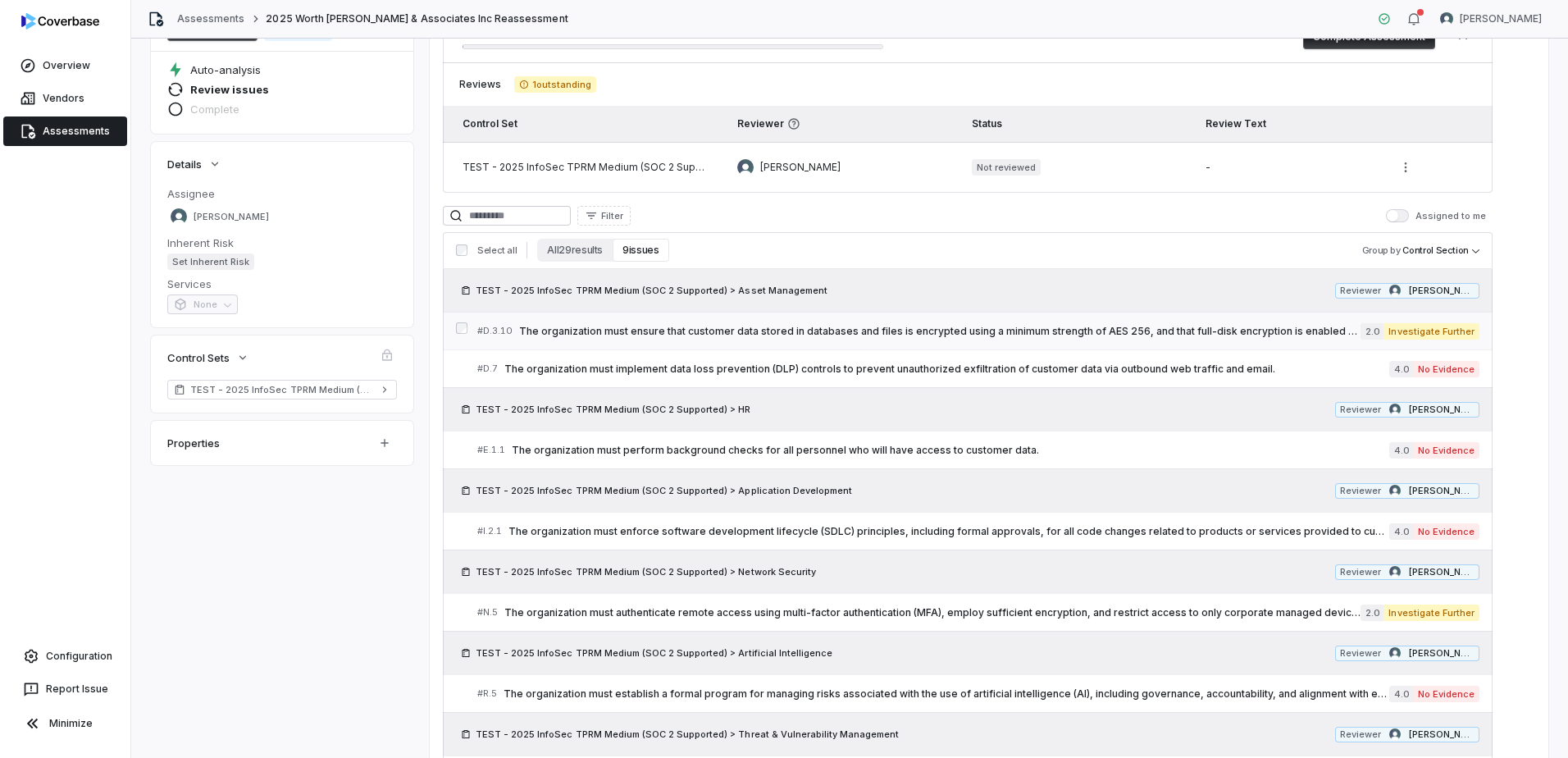
scroll to position [164, 0]
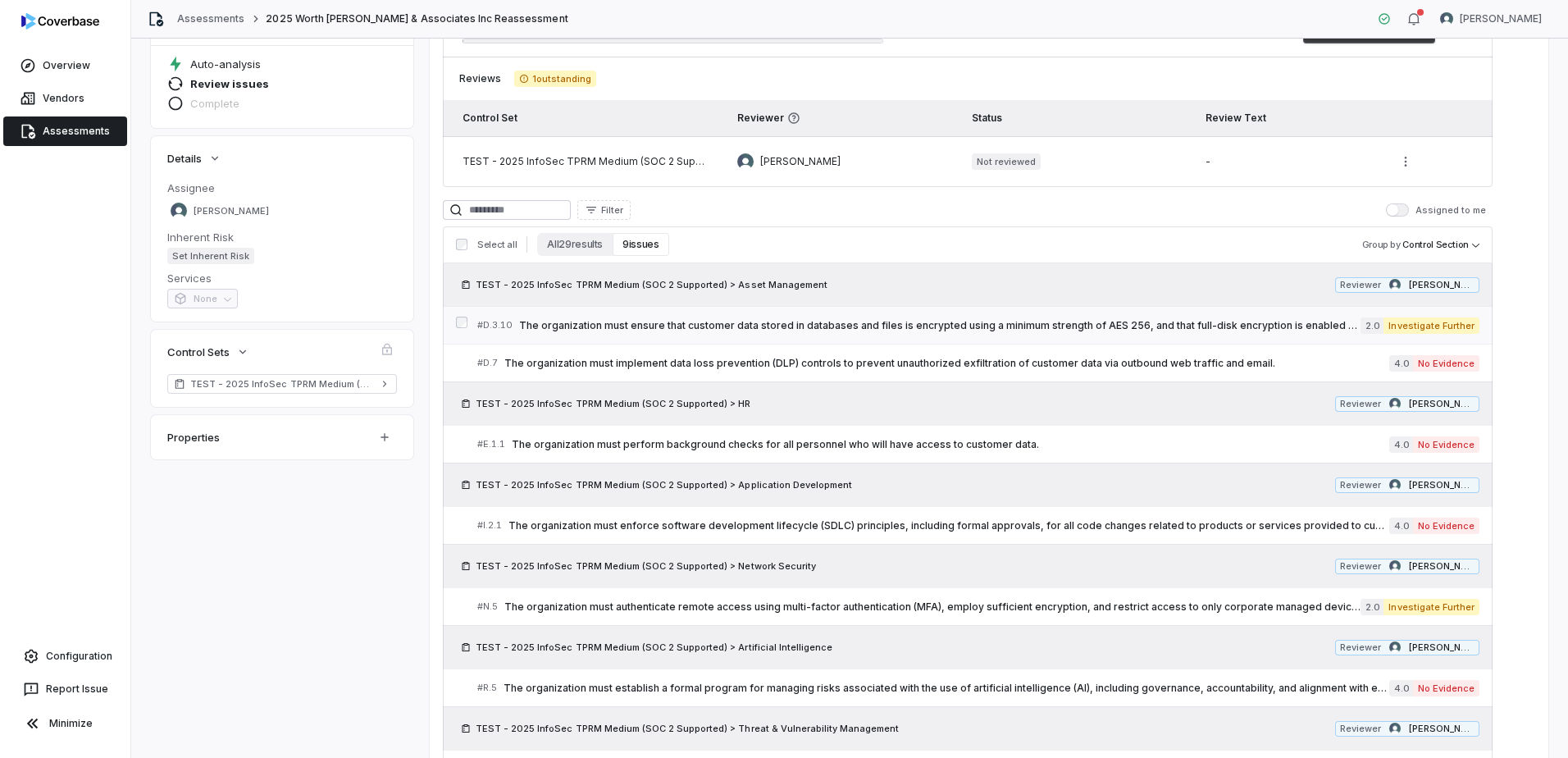
click at [1055, 323] on span "The organization must ensure that customer data stored in databases and files i…" at bounding box center [939, 325] width 841 height 13
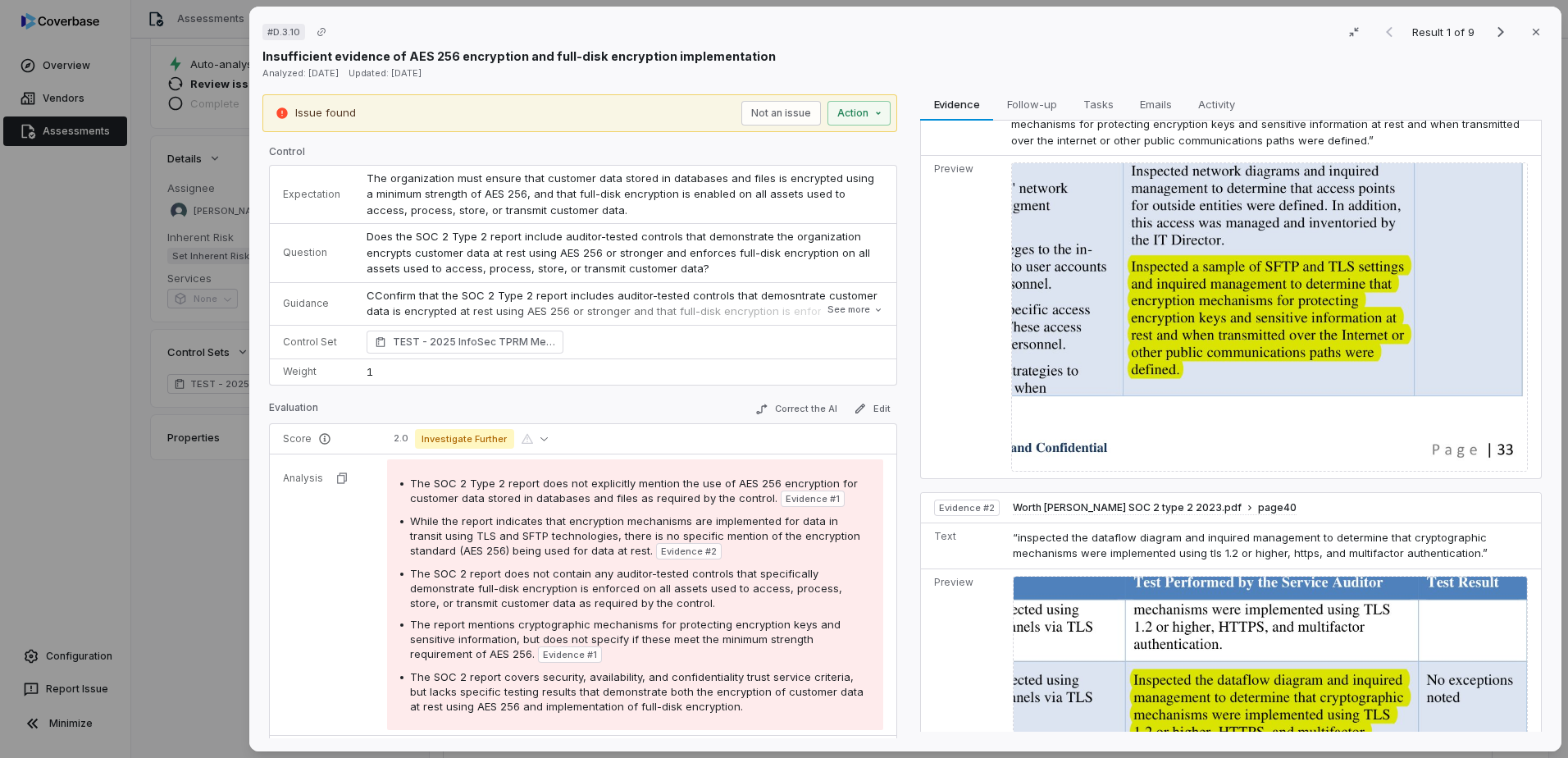
scroll to position [117, 0]
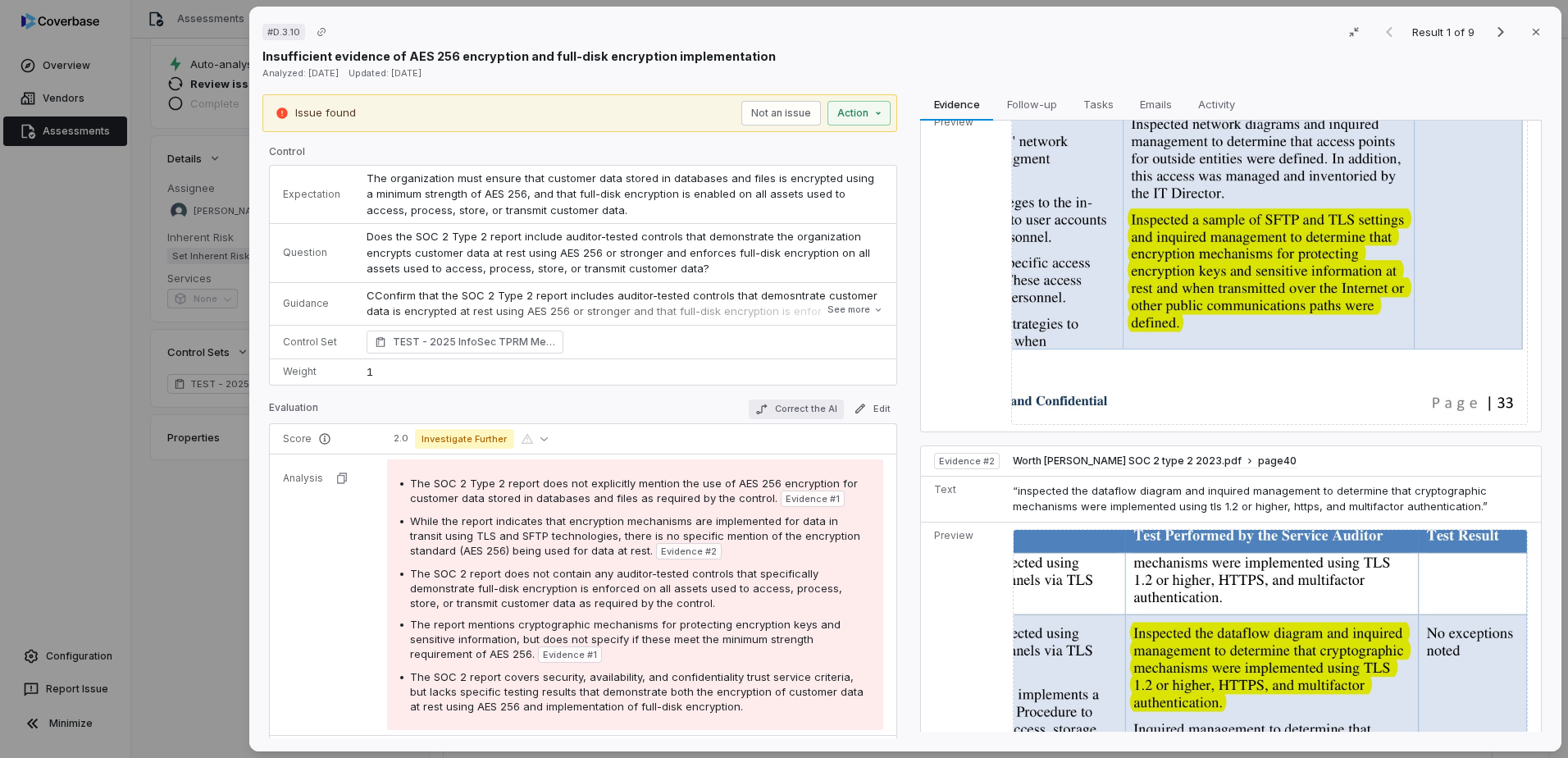
click at [779, 405] on button "Correct the AI" at bounding box center [796, 409] width 95 height 19
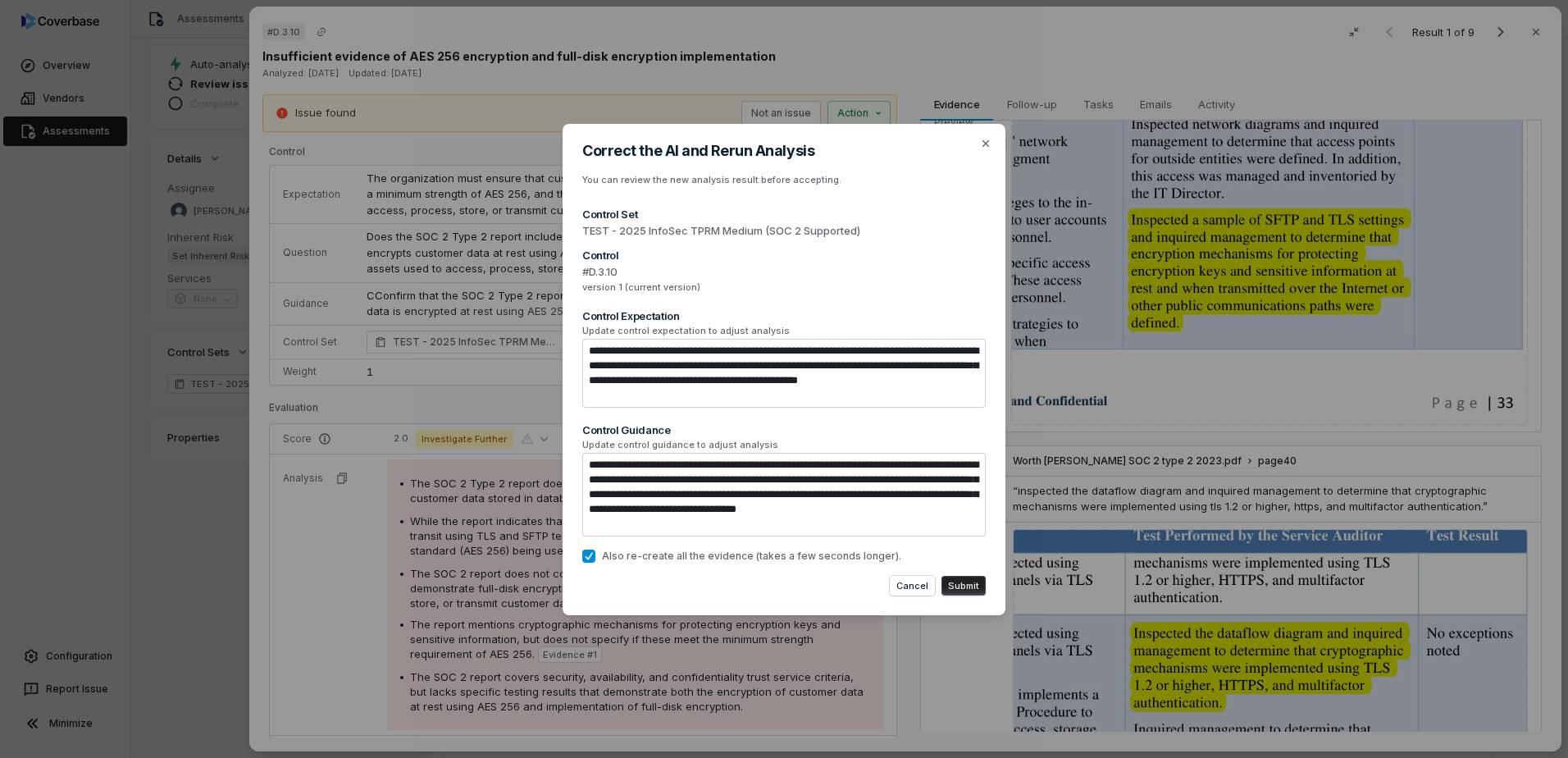
type textarea "*"
drag, startPoint x: 752, startPoint y: 524, endPoint x: 572, endPoint y: 430, distance: 203.1
click at [572, 430] on div "**********" at bounding box center [784, 369] width 443 height 492
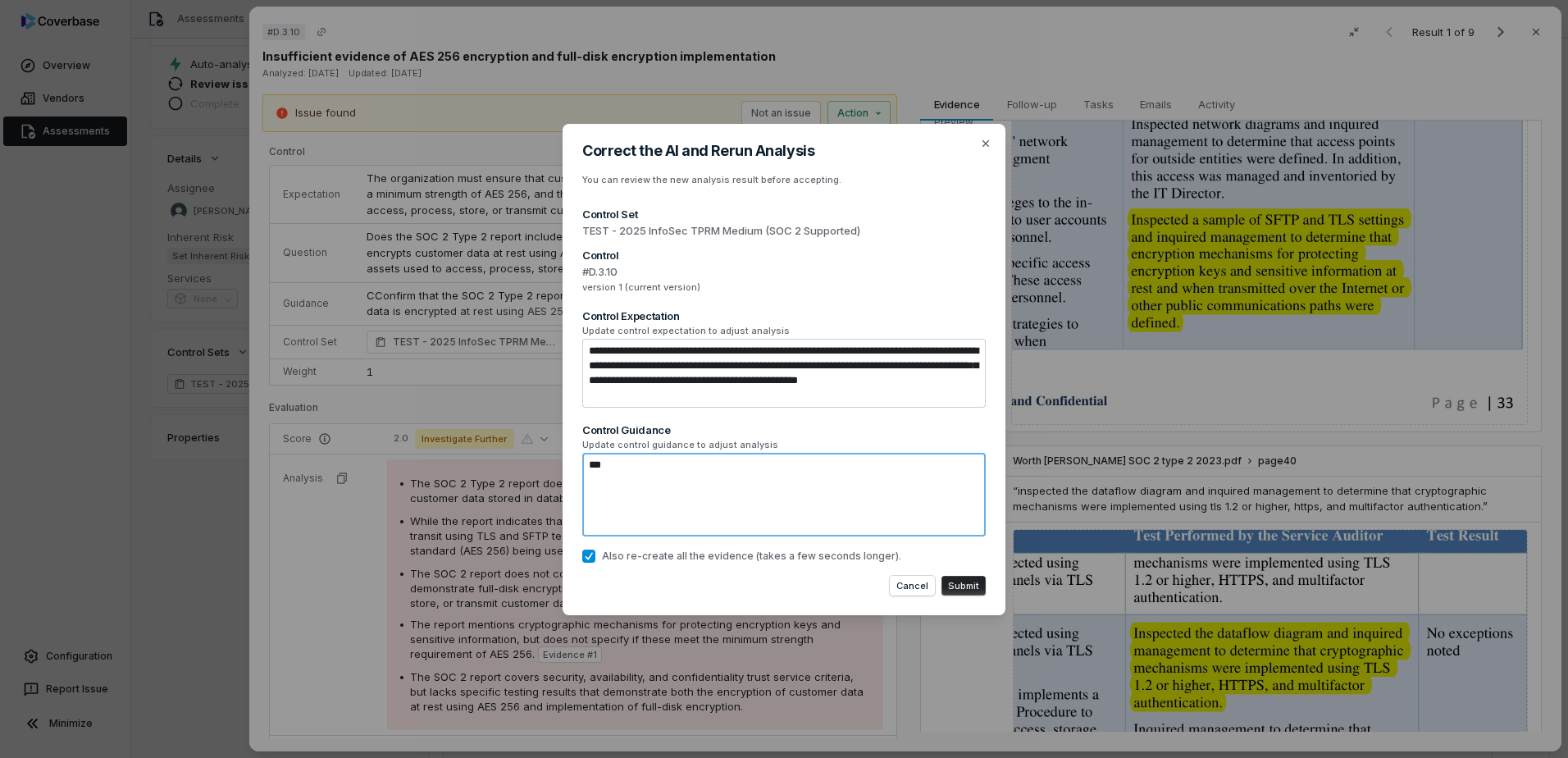
type textarea "****"
type textarea "*"
type textarea "*****"
type textarea "*"
type textarea "******"
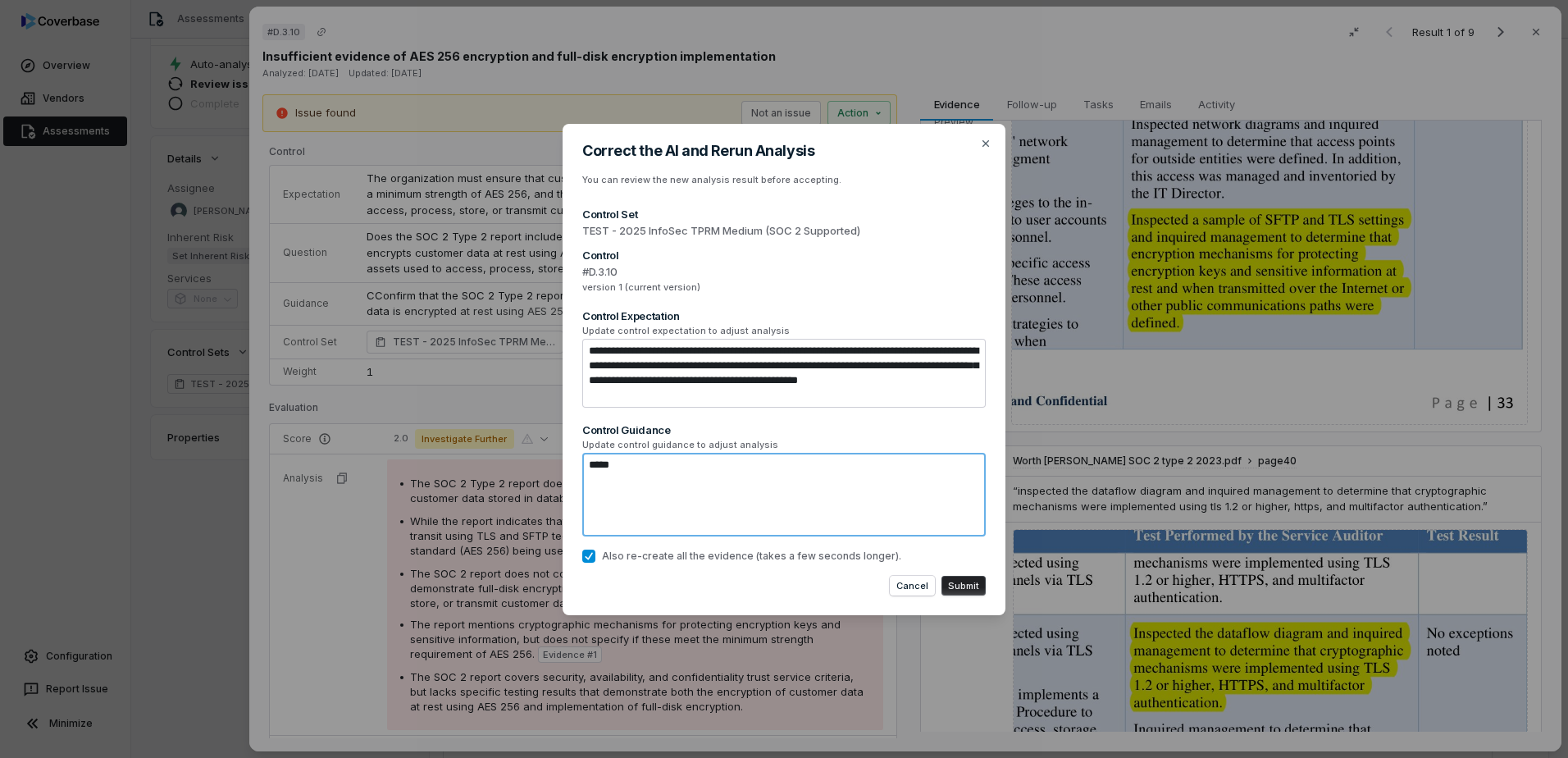
type textarea "*"
type textarea "*******"
type textarea "*"
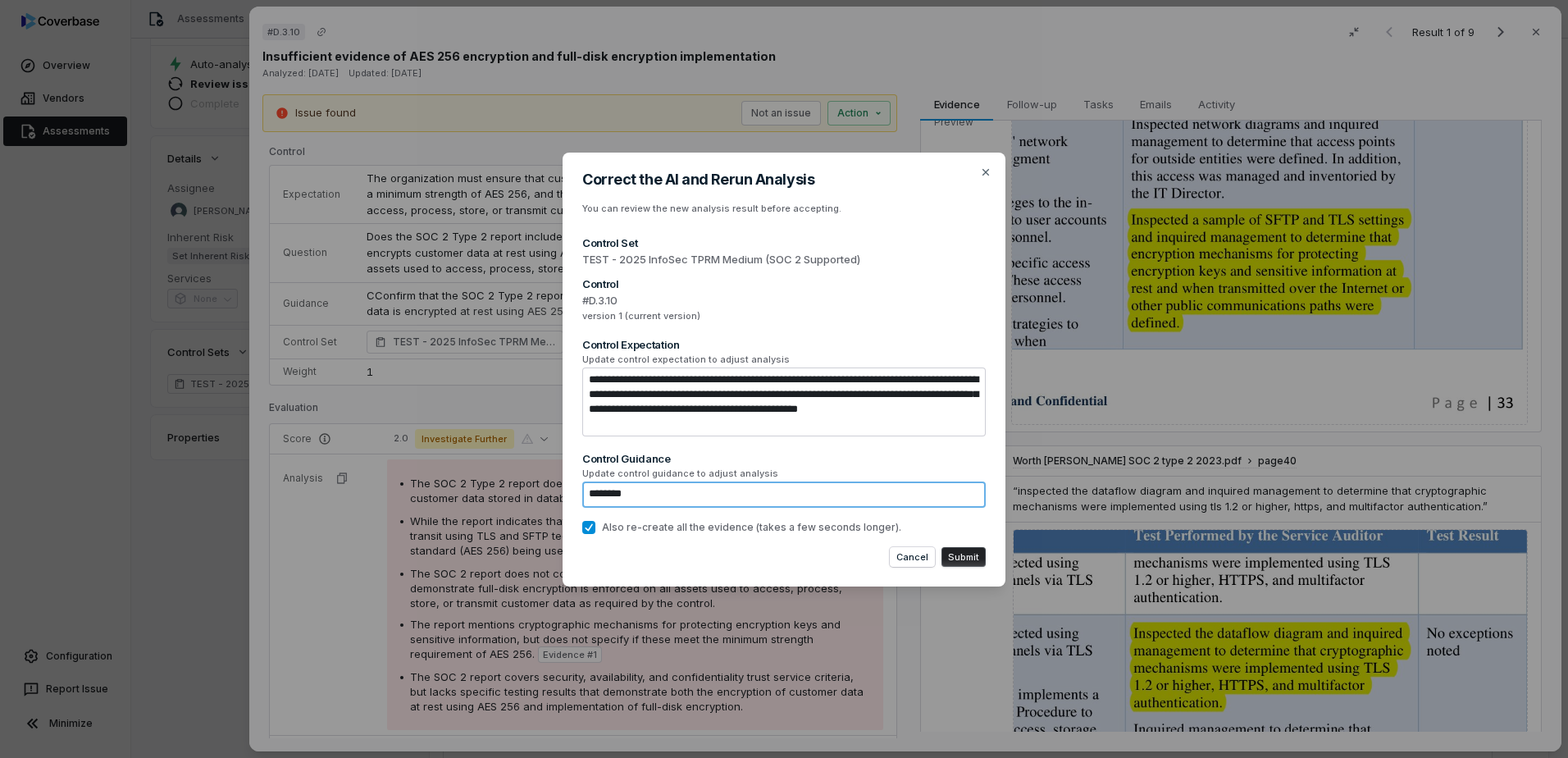
type textarea "*********"
type textarea "*"
type textarea "**********"
type textarea "*"
type textarea "**********"
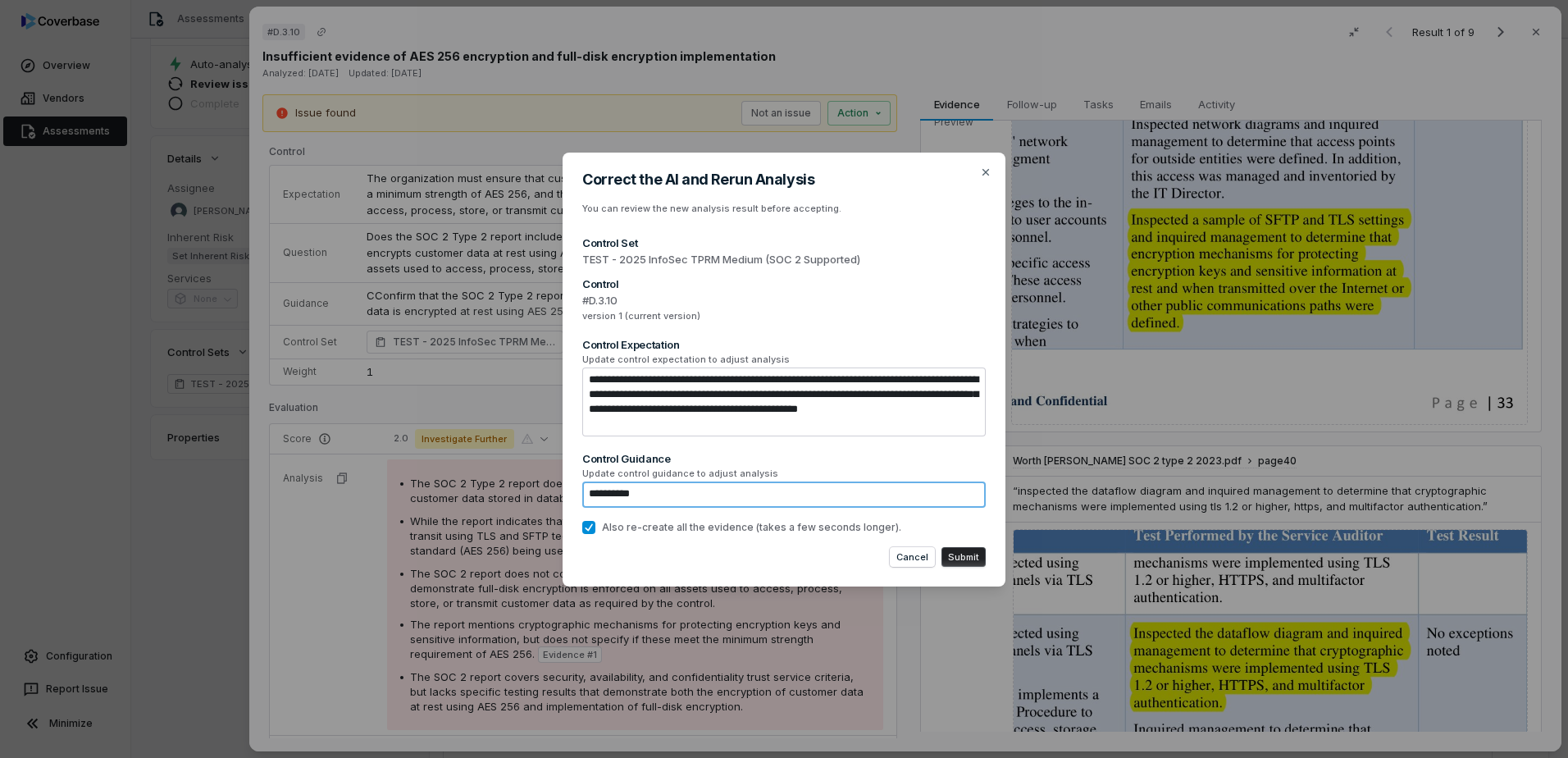
type textarea "*"
type textarea "**********"
type textarea "*"
type textarea "**********"
type textarea "*"
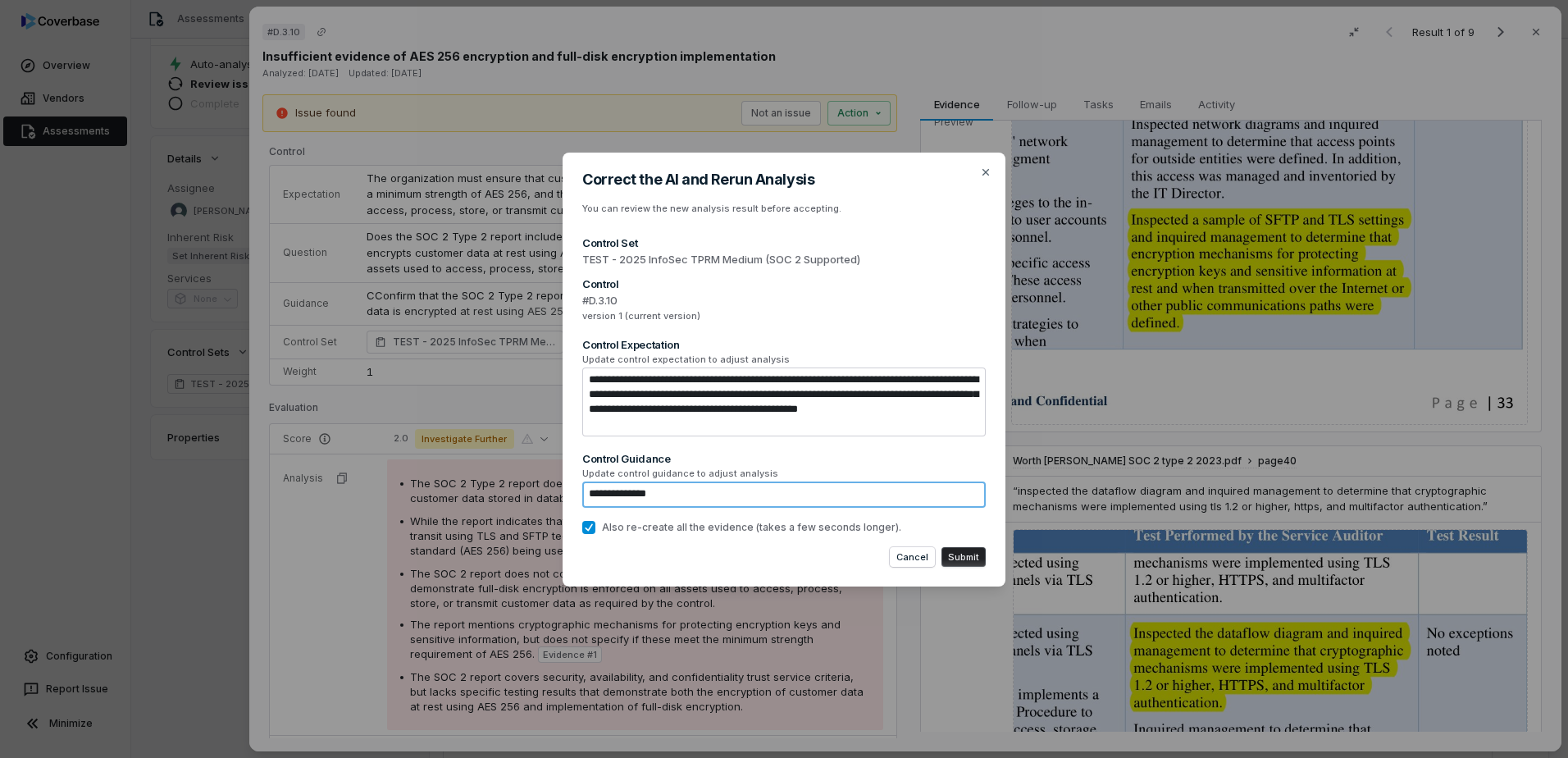
type textarea "**********"
type textarea "*"
type textarea "**********"
type textarea "*"
type textarea "**********"
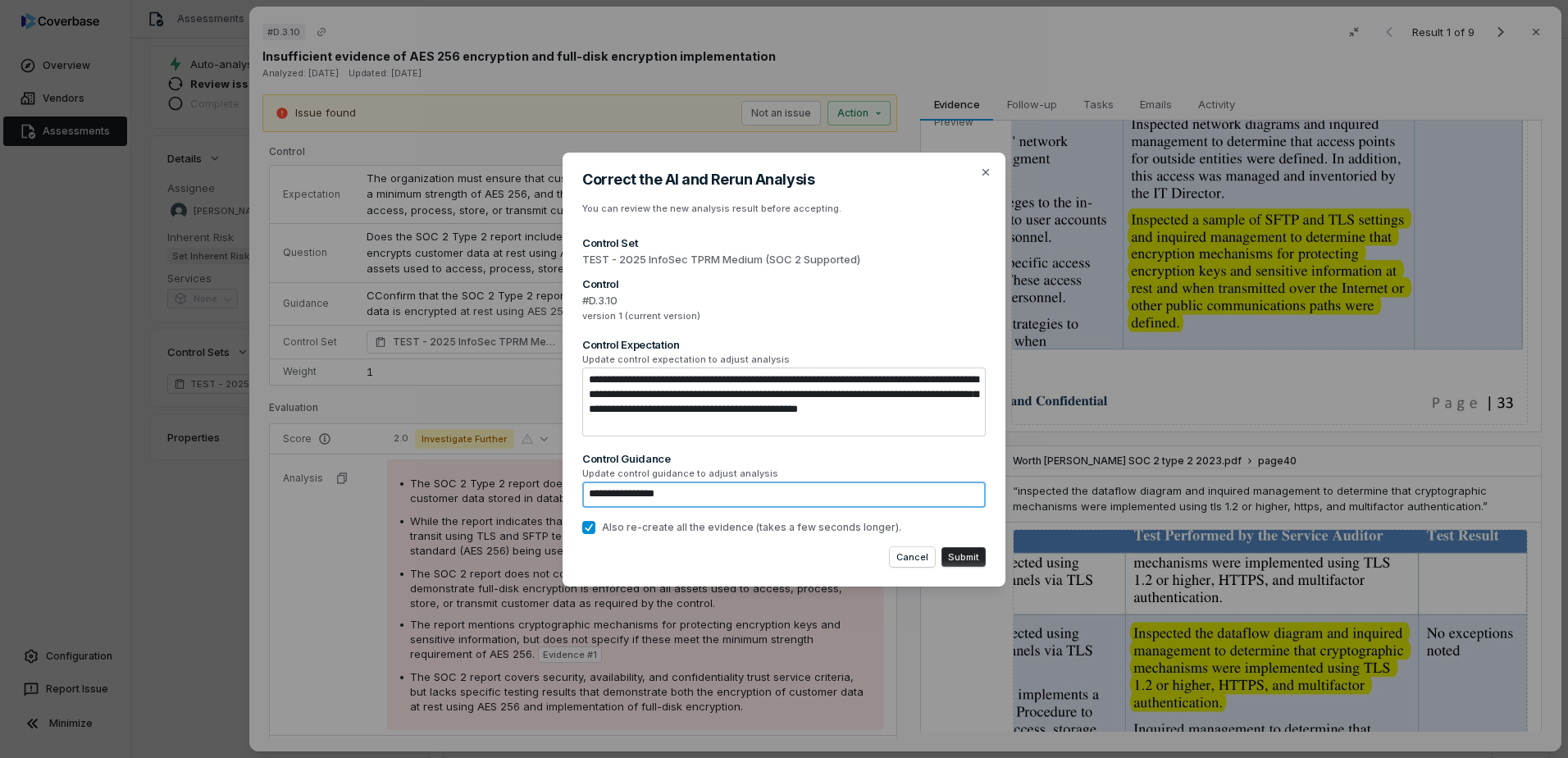
type textarea "*"
type textarea "**********"
type textarea "*"
type textarea "**********"
type textarea "*"
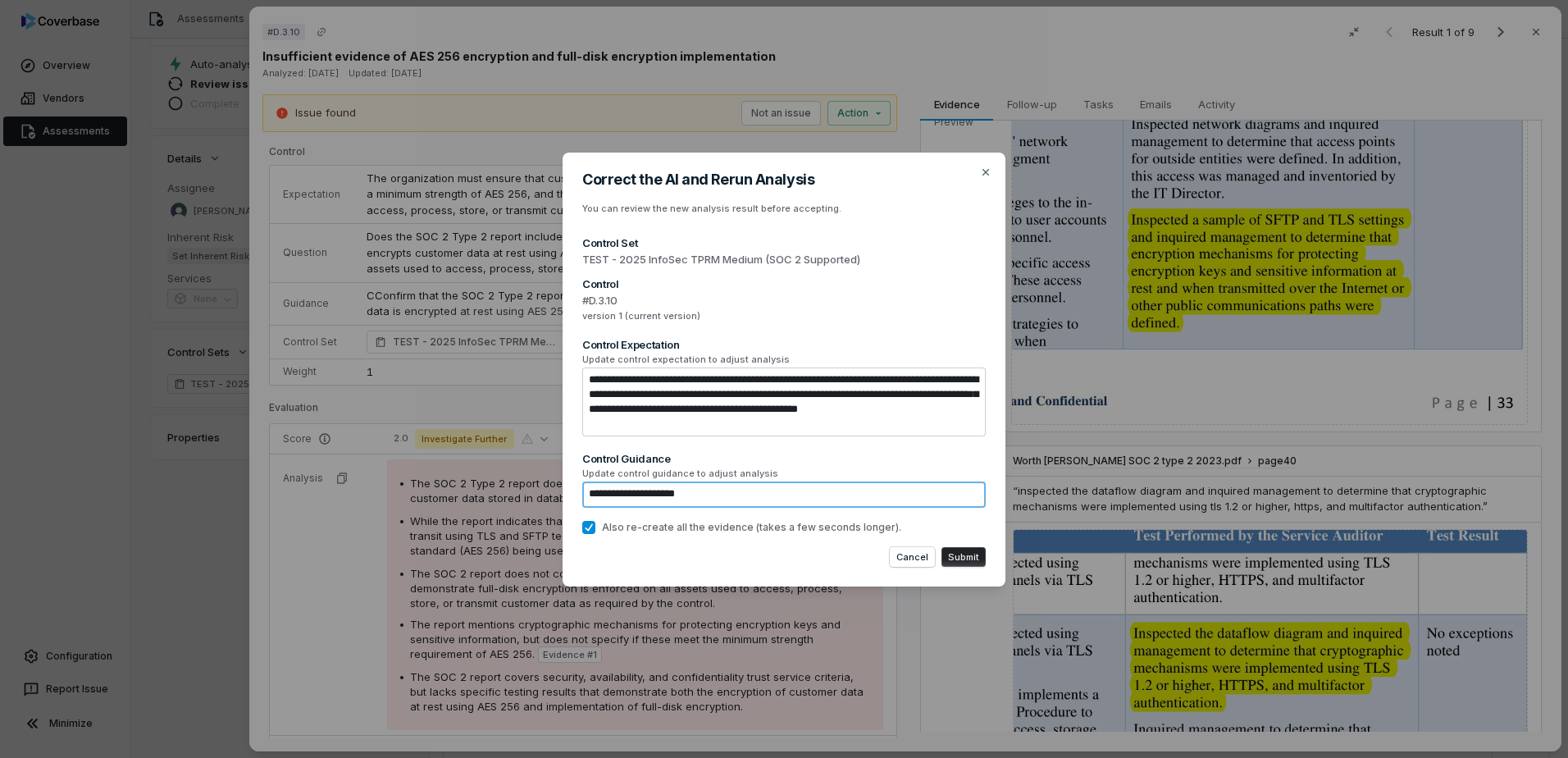
type textarea "**********"
type textarea "*"
type textarea "**********"
type textarea "*"
drag, startPoint x: 723, startPoint y: 491, endPoint x: 482, endPoint y: 487, distance: 241.0
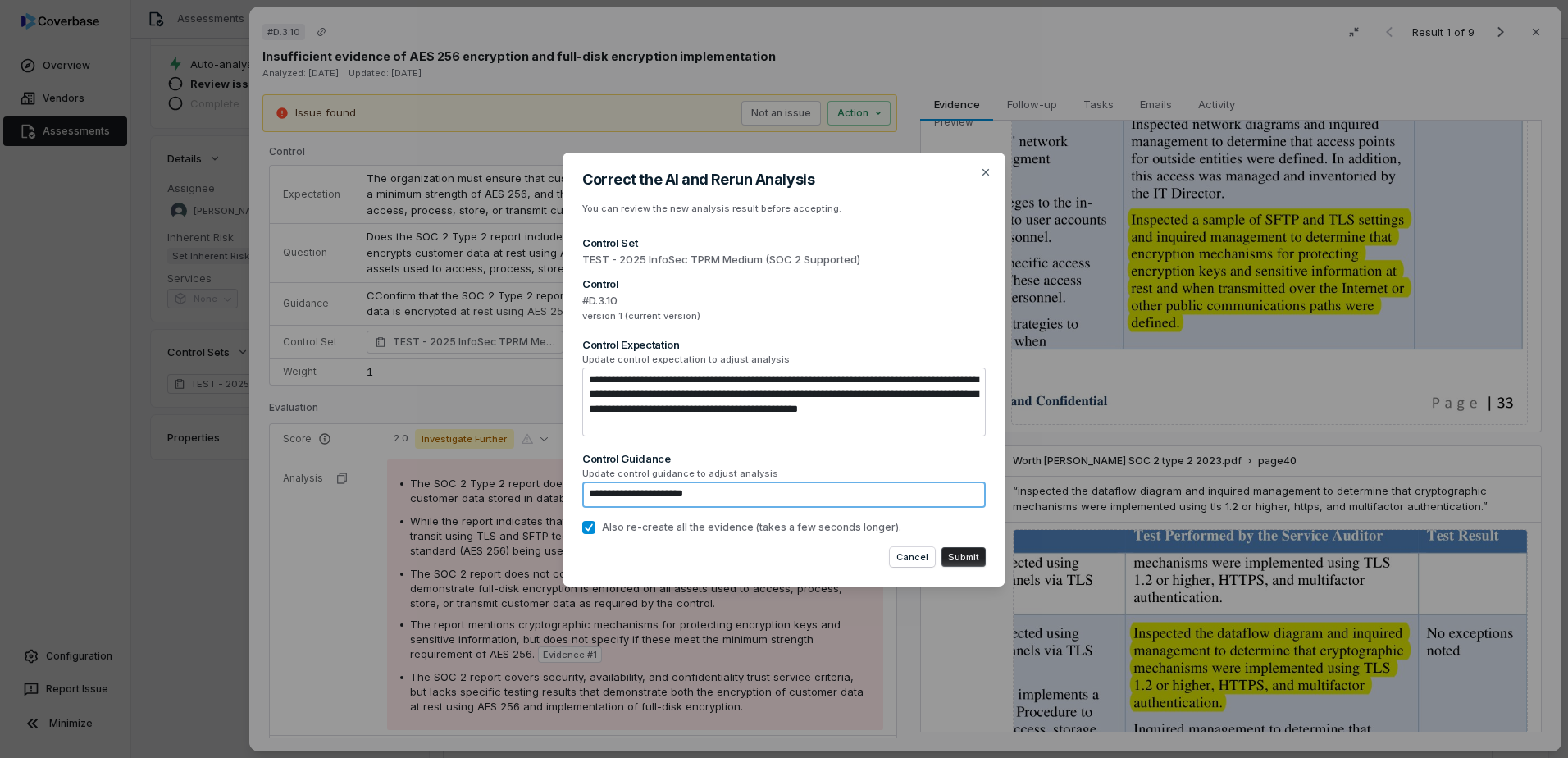
click at [417, 465] on div "**********" at bounding box center [784, 379] width 1568 height 506
type textarea "**********"
click at [919, 557] on button "Cancel" at bounding box center [912, 556] width 45 height 19
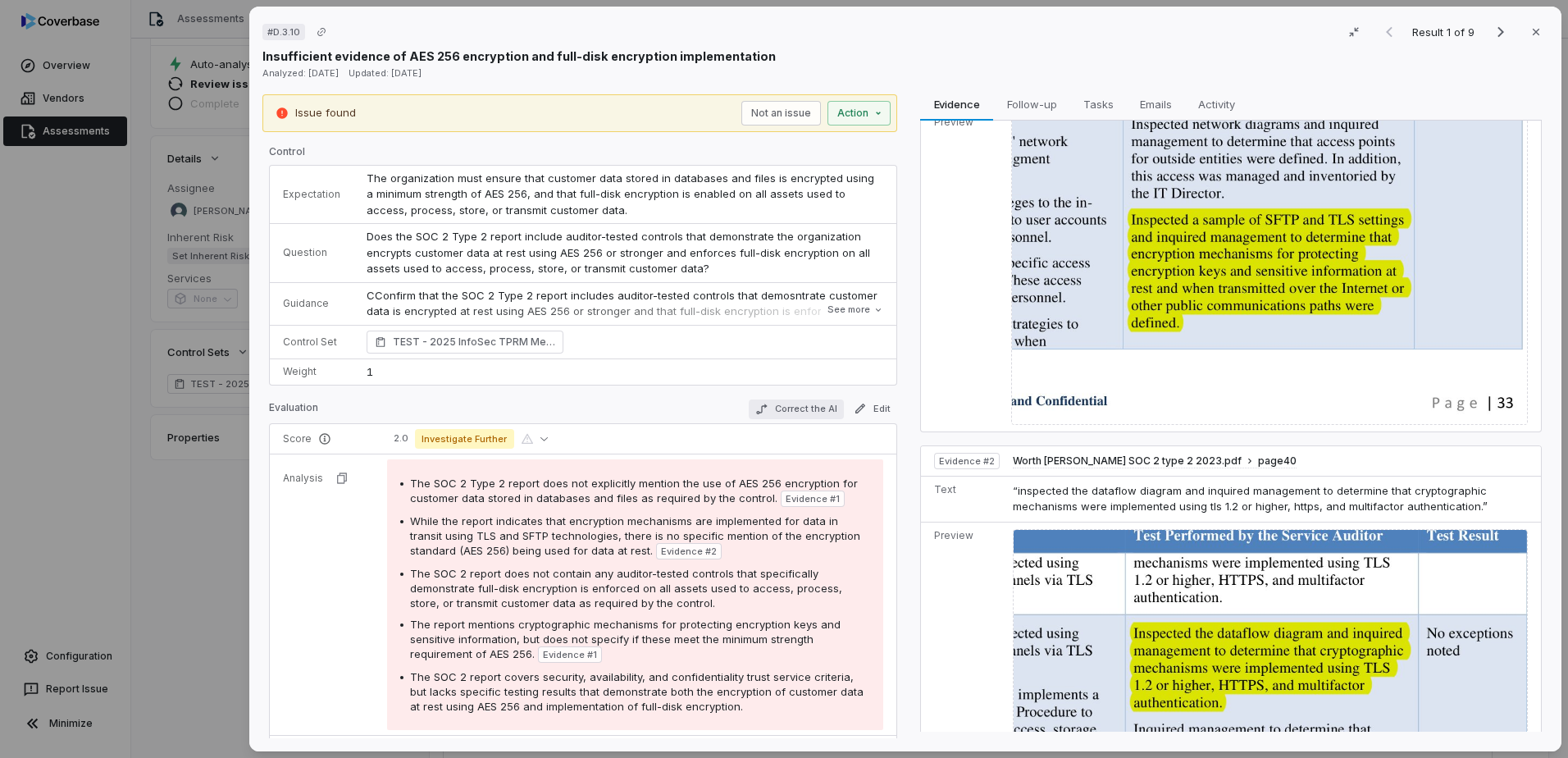
click at [795, 408] on button "Correct the AI" at bounding box center [796, 409] width 95 height 19
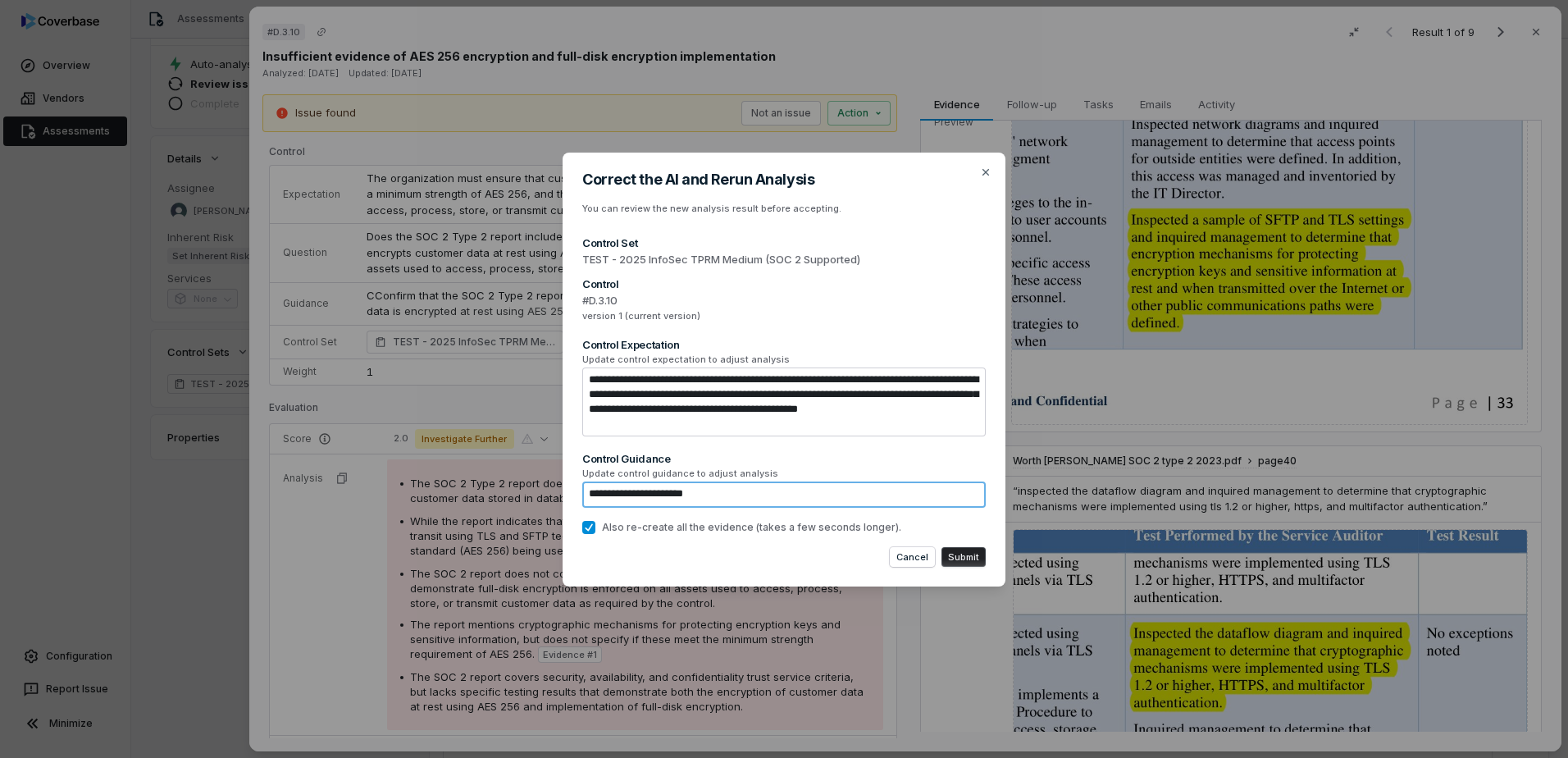
drag, startPoint x: 706, startPoint y: 492, endPoint x: 418, endPoint y: 473, distance: 288.6
click at [418, 473] on div "**********" at bounding box center [784, 379] width 1568 height 506
type textarea "*"
click at [907, 558] on button "Cancel" at bounding box center [912, 556] width 45 height 19
type textarea "*"
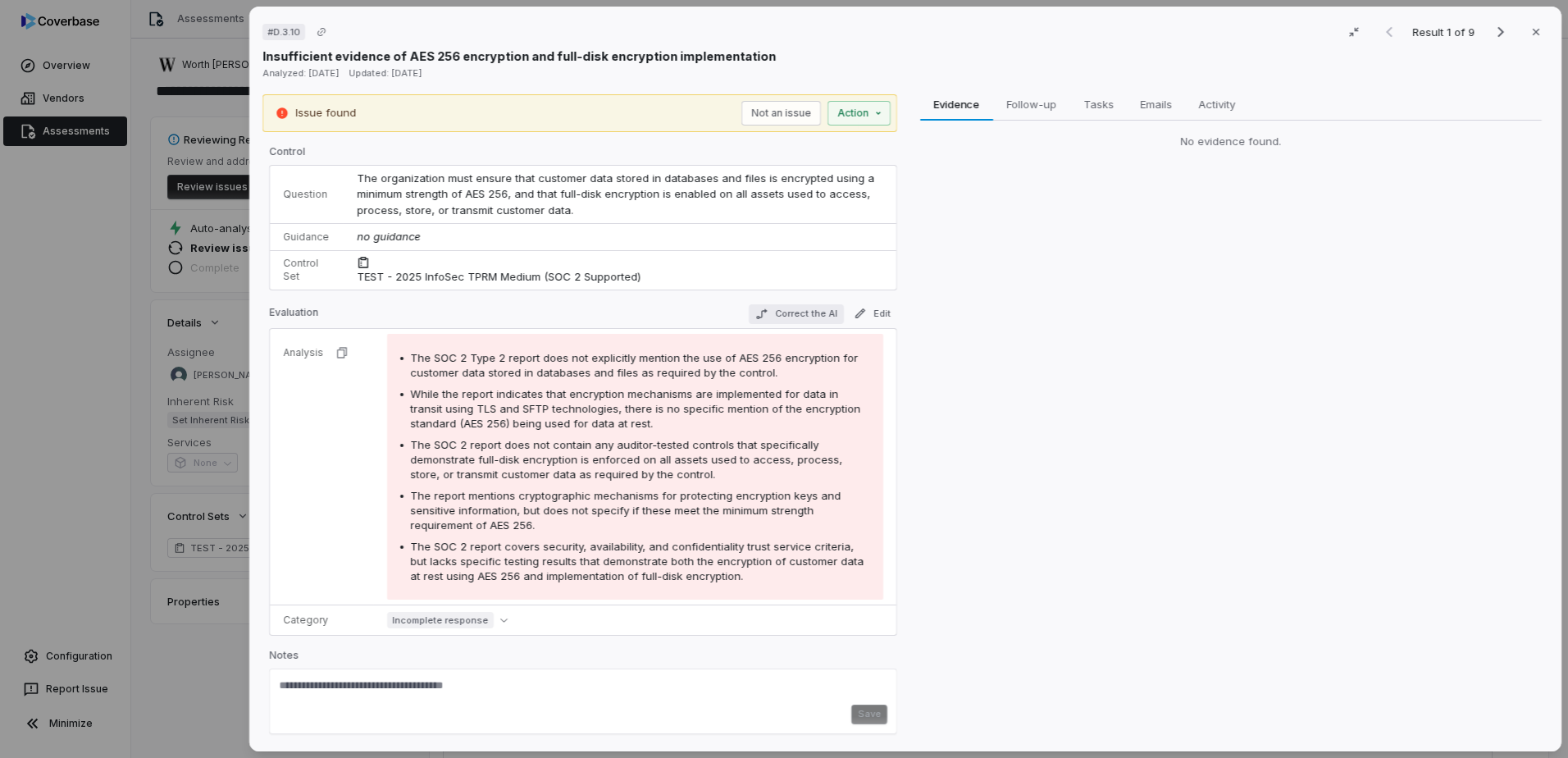
click at [794, 317] on button "Correct the AI" at bounding box center [796, 313] width 95 height 19
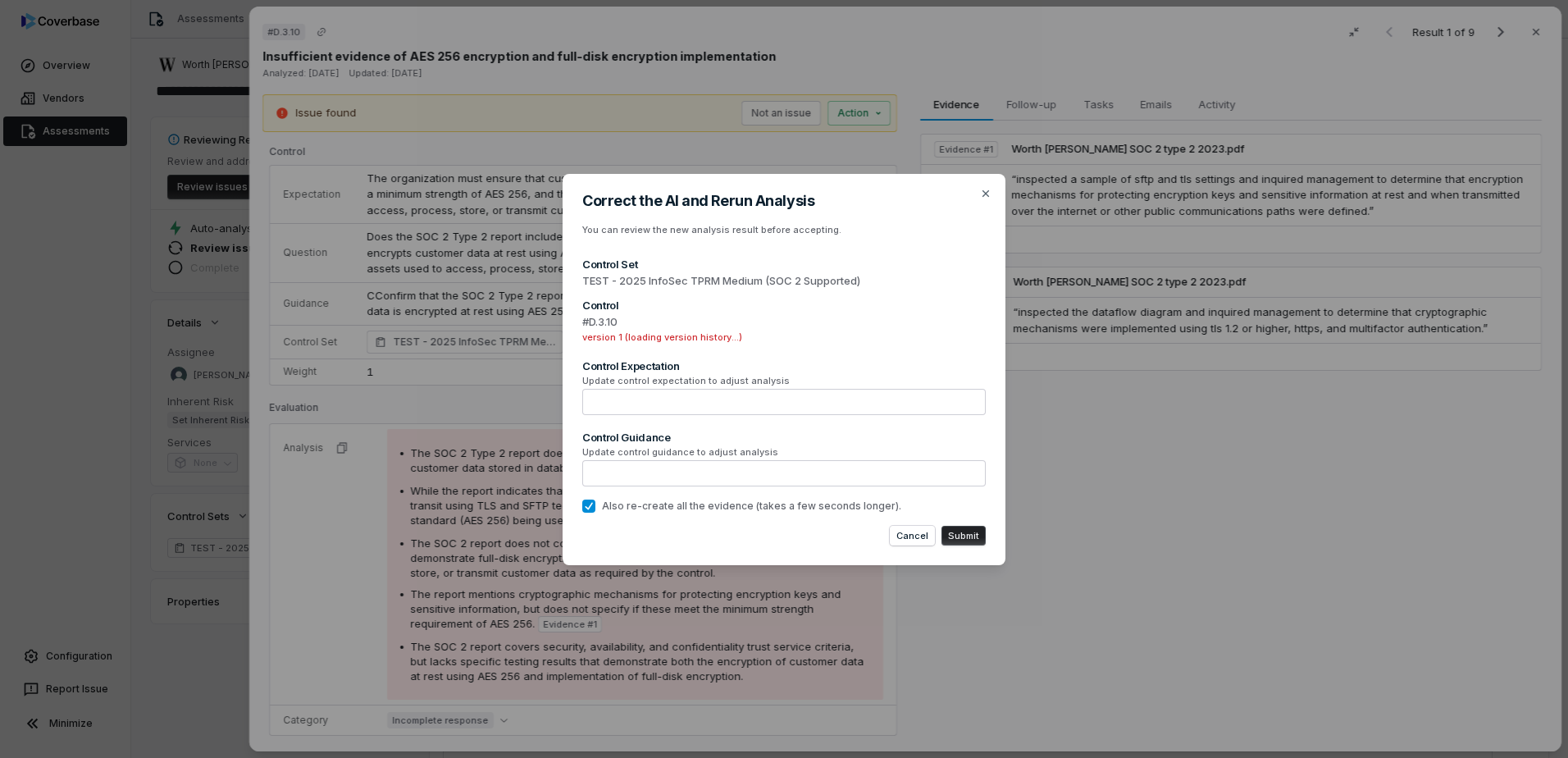
type textarea "*"
type textarea "**********"
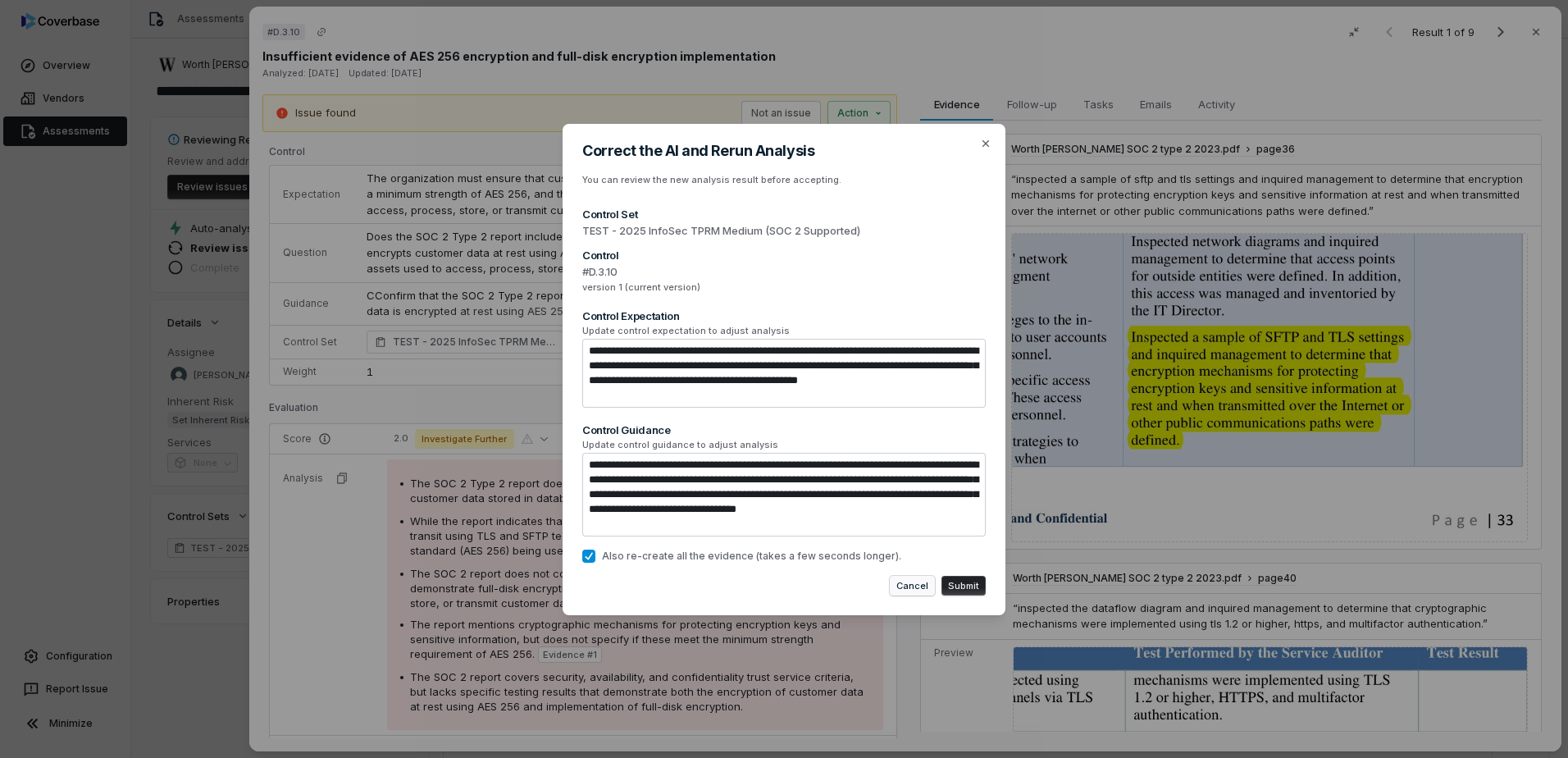
click at [906, 582] on button "Cancel" at bounding box center [912, 585] width 45 height 19
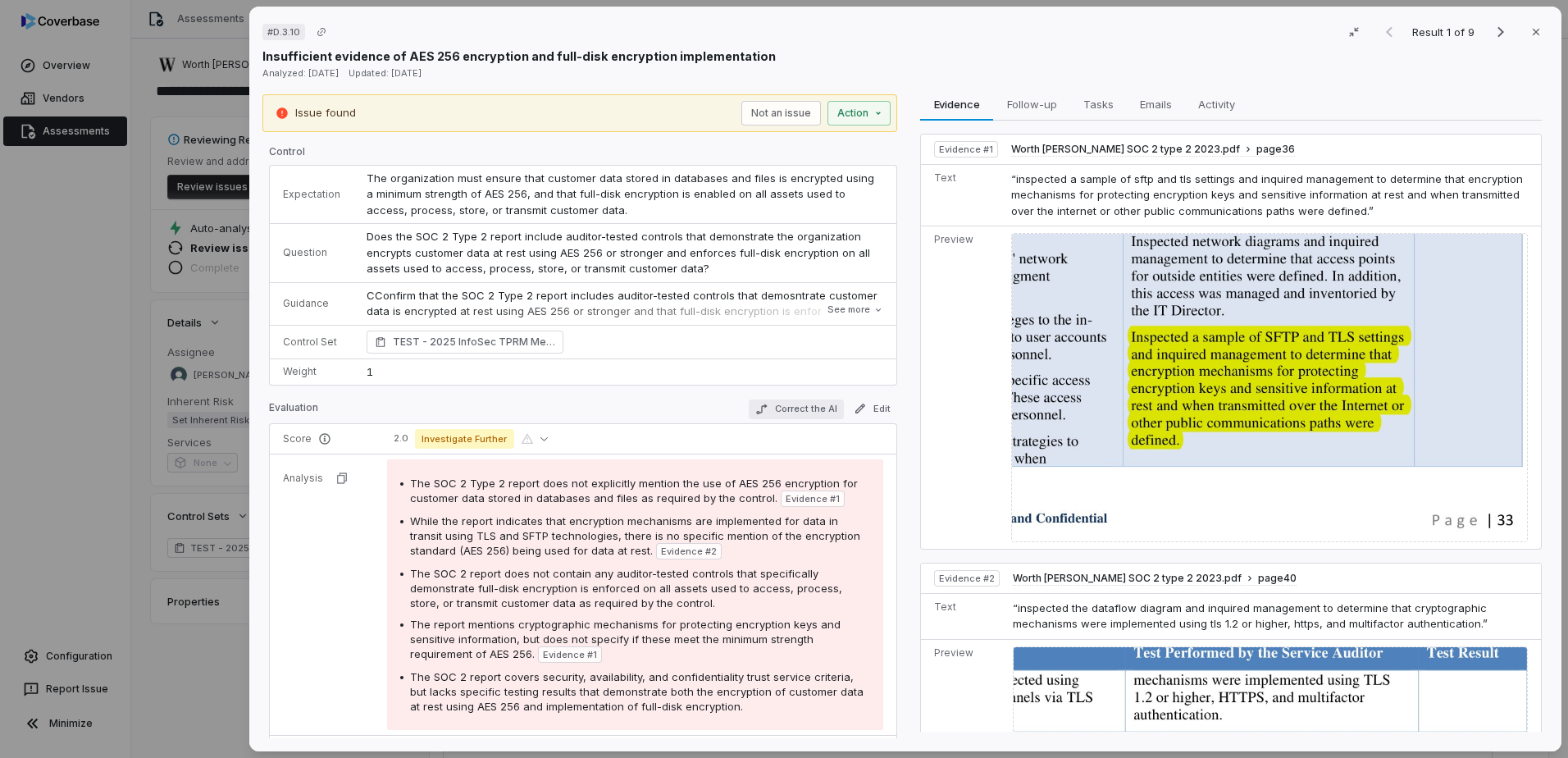
click at [782, 413] on button "Correct the AI" at bounding box center [796, 409] width 95 height 19
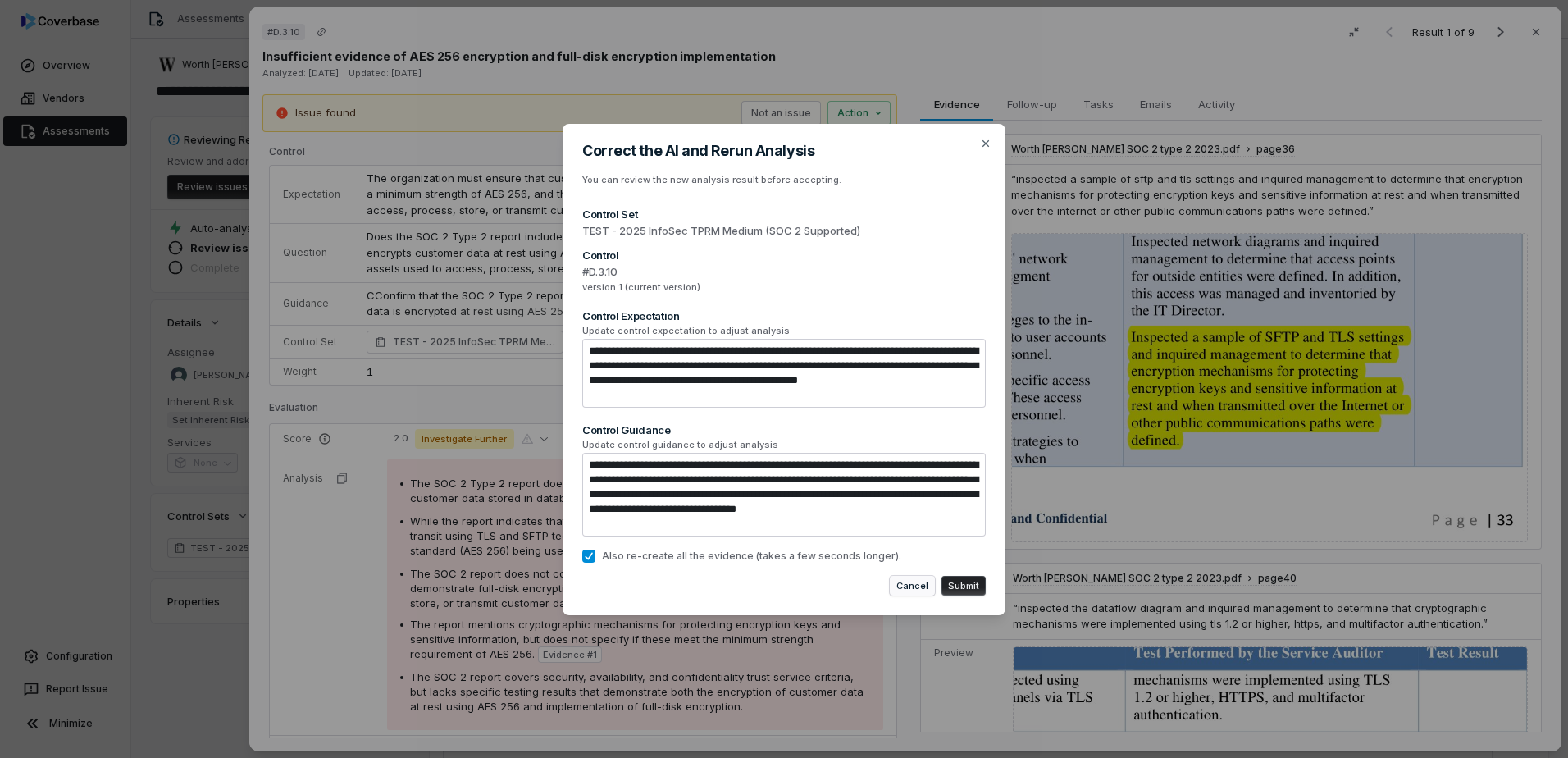
click at [905, 587] on button "Cancel" at bounding box center [912, 585] width 45 height 19
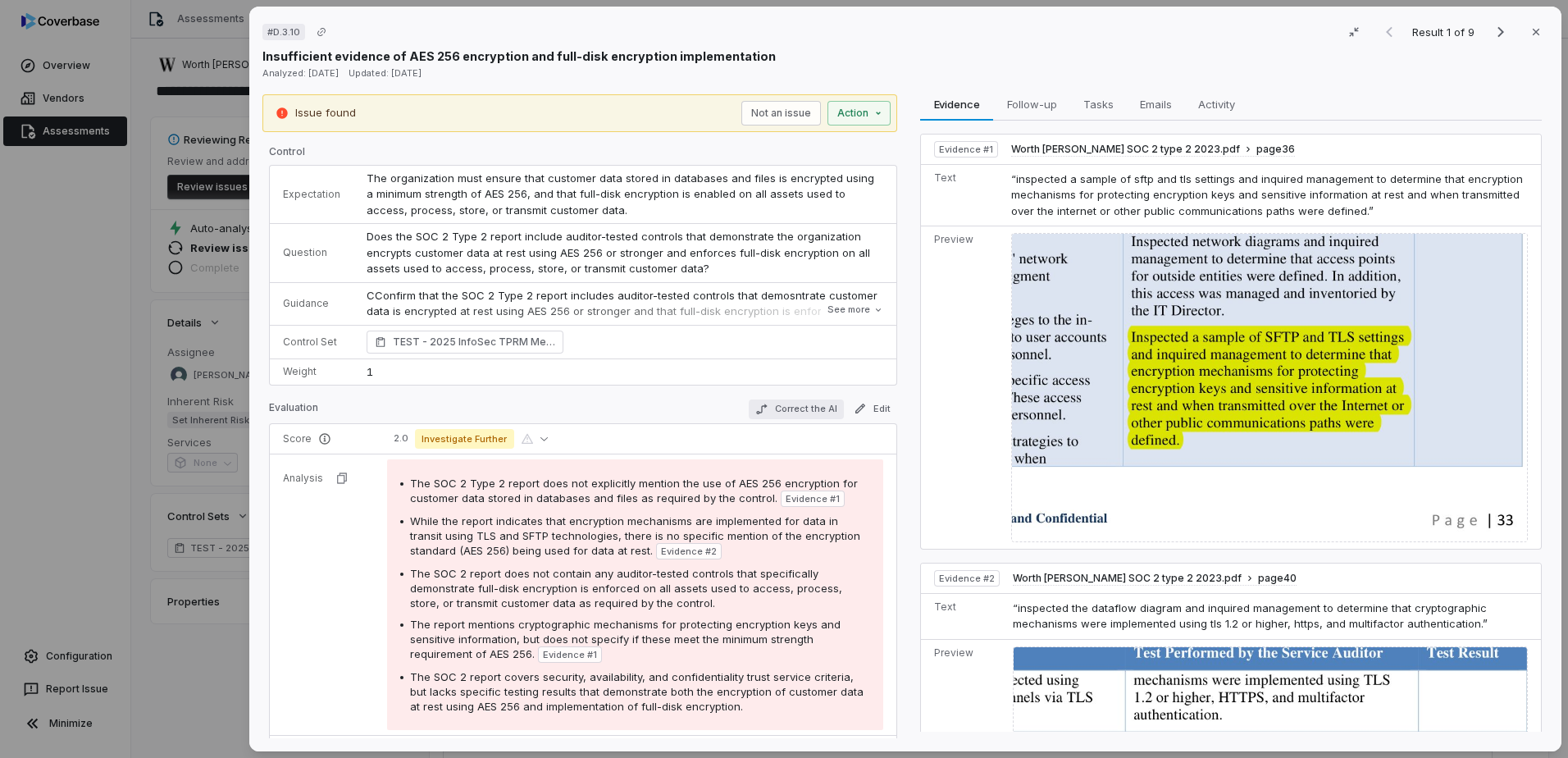
click at [772, 409] on button "Correct the AI" at bounding box center [796, 409] width 95 height 19
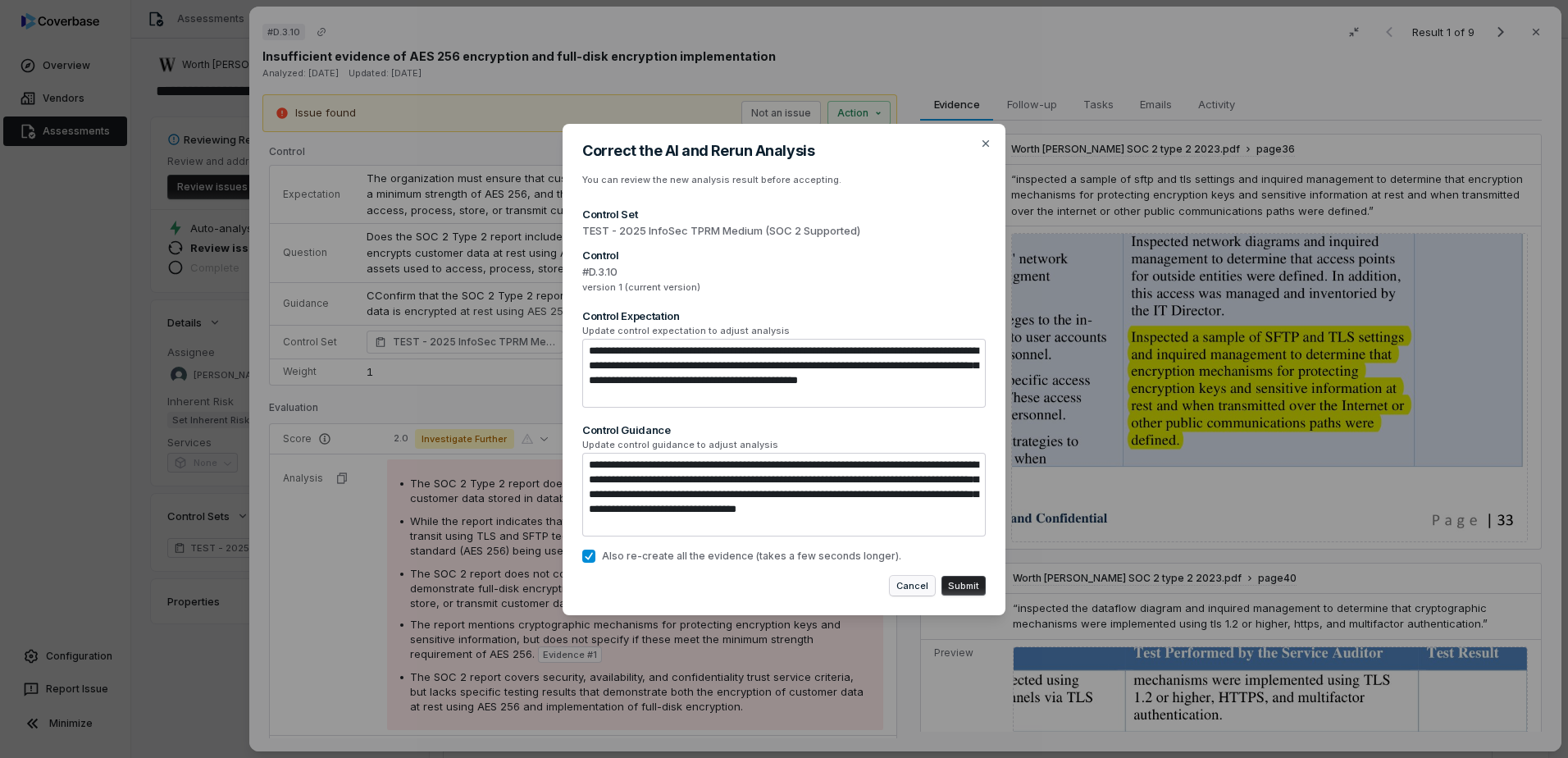
click at [917, 585] on button "Cancel" at bounding box center [912, 585] width 45 height 19
type textarea "*"
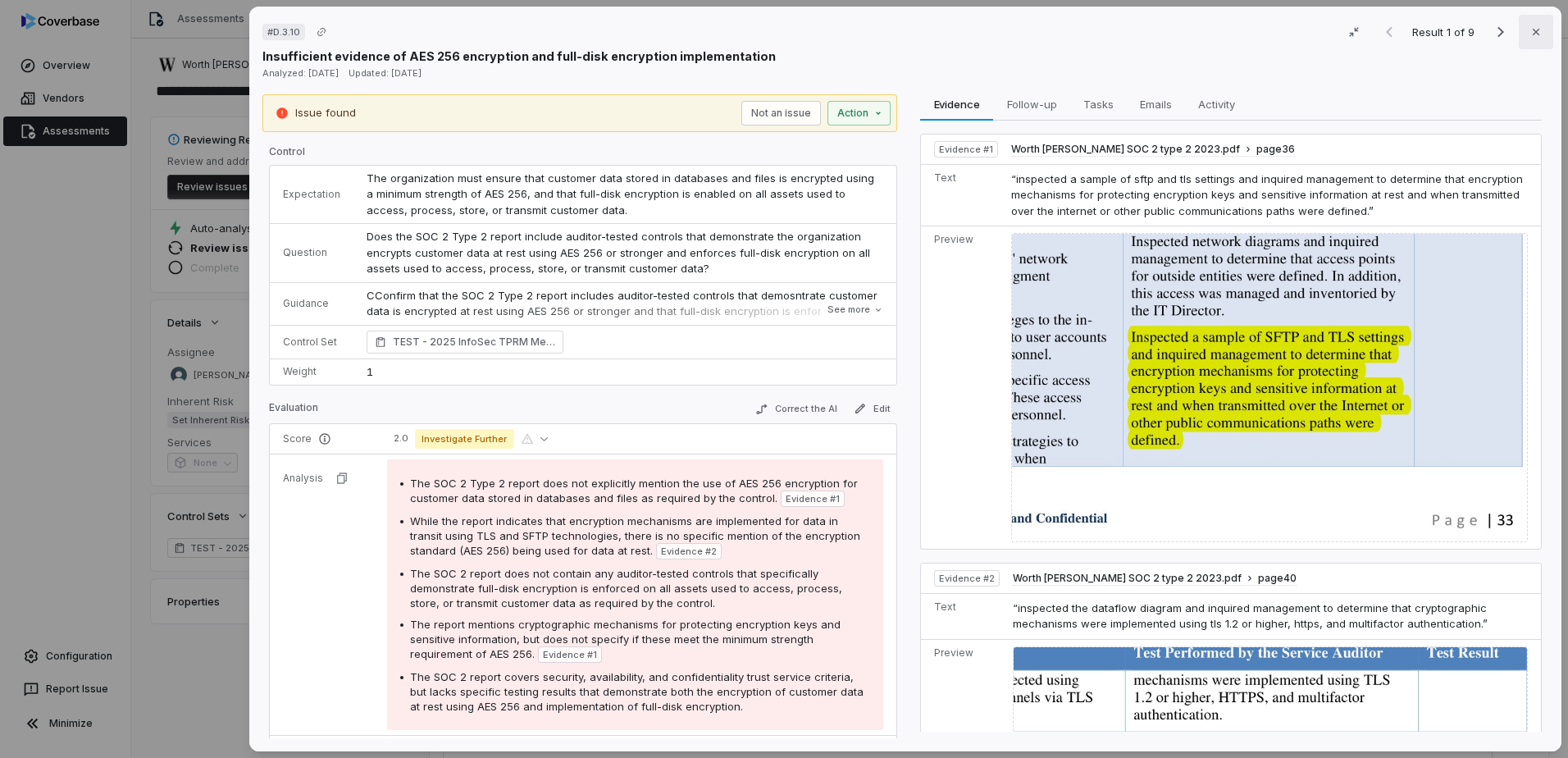
click at [1521, 34] on button "Close" at bounding box center [1536, 31] width 35 height 35
